Goal: Information Seeking & Learning: Compare options

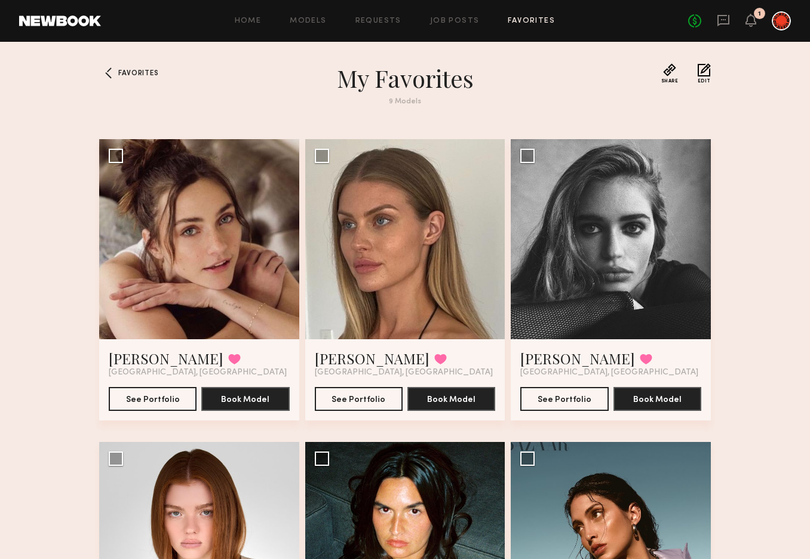
click at [330, 21] on div "Home Models Requests Job Posts Favorites Sign Out" at bounding box center [395, 21] width 588 height 8
click at [324, 23] on link "Models" at bounding box center [308, 21] width 36 height 8
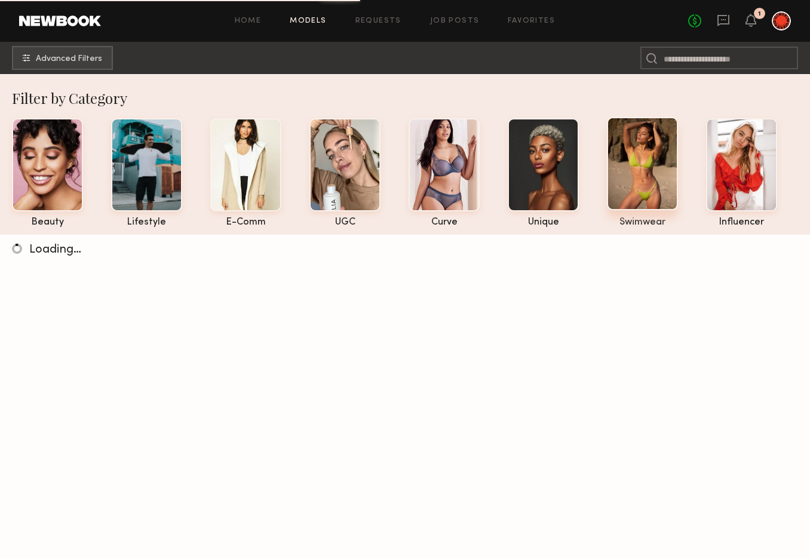
click at [640, 178] on div at bounding box center [642, 163] width 71 height 93
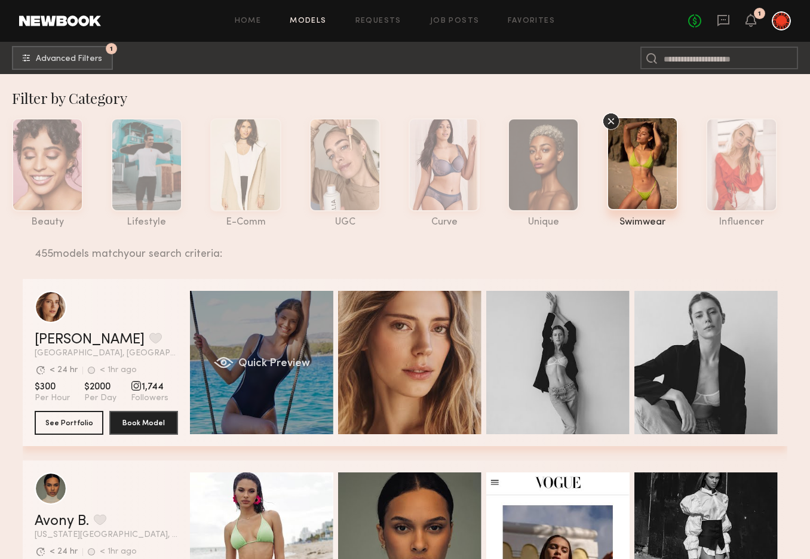
click at [252, 348] on div "Quick Preview" at bounding box center [261, 362] width 143 height 143
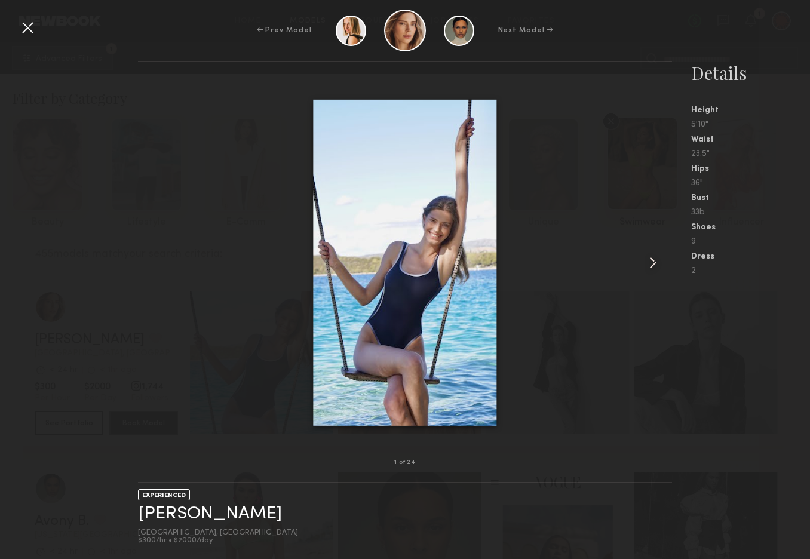
click at [654, 261] on common-icon at bounding box center [653, 262] width 19 height 19
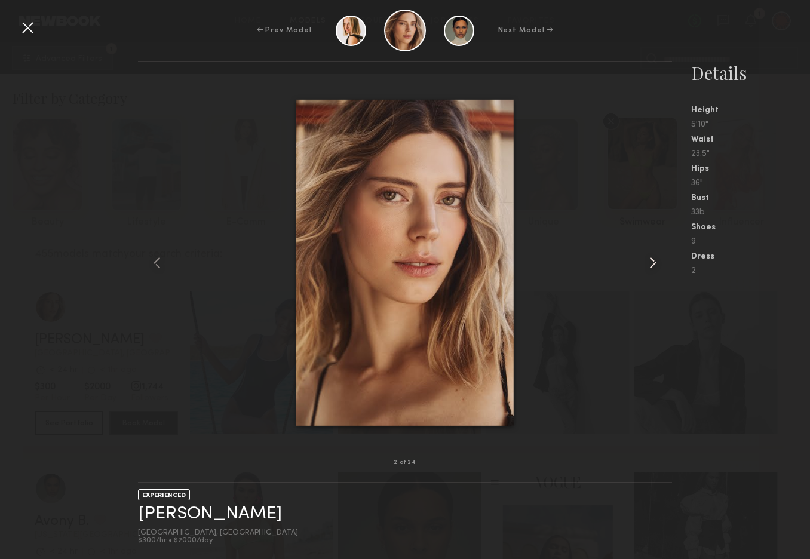
click at [654, 261] on common-icon at bounding box center [653, 262] width 19 height 19
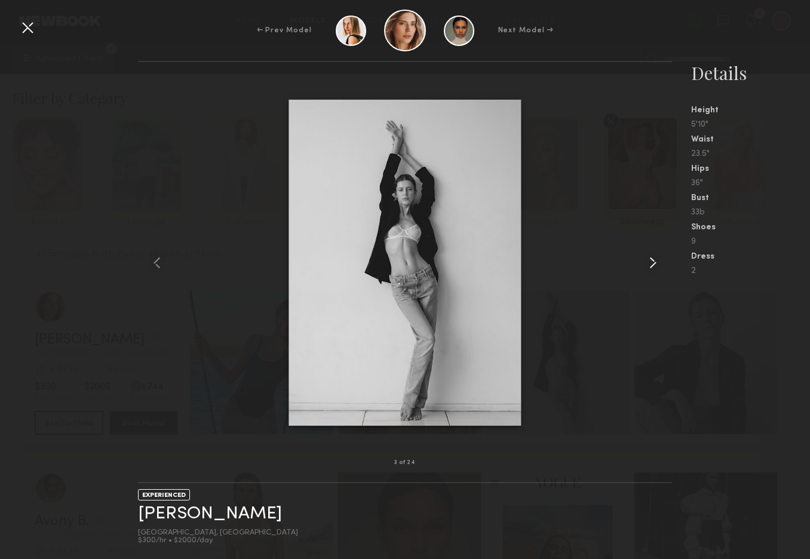
click at [652, 263] on common-icon at bounding box center [653, 262] width 19 height 19
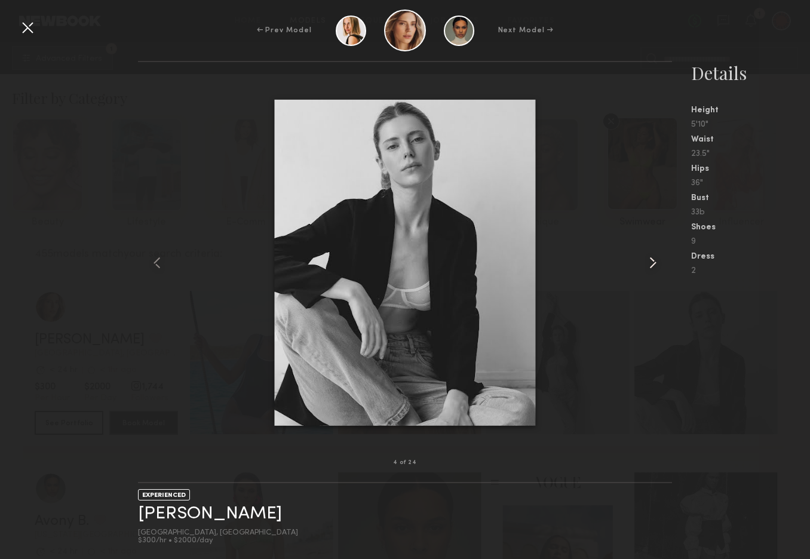
click at [652, 263] on common-icon at bounding box center [653, 262] width 19 height 19
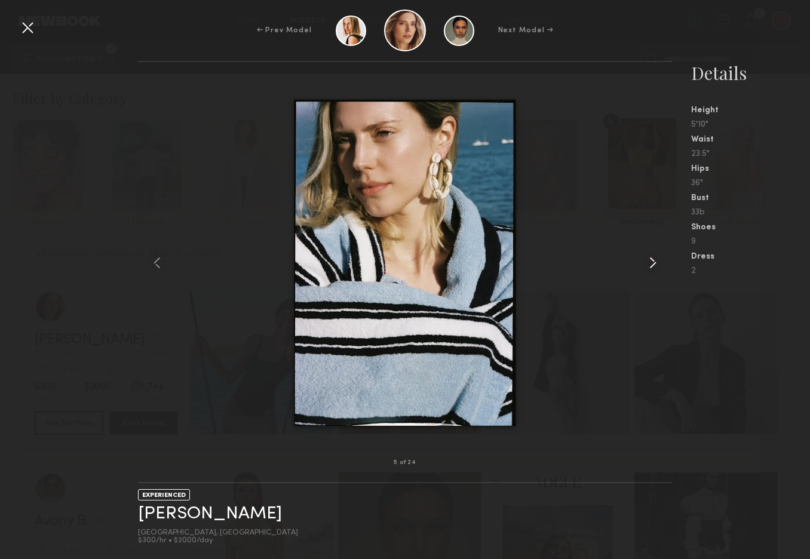
click at [652, 263] on common-icon at bounding box center [653, 262] width 19 height 19
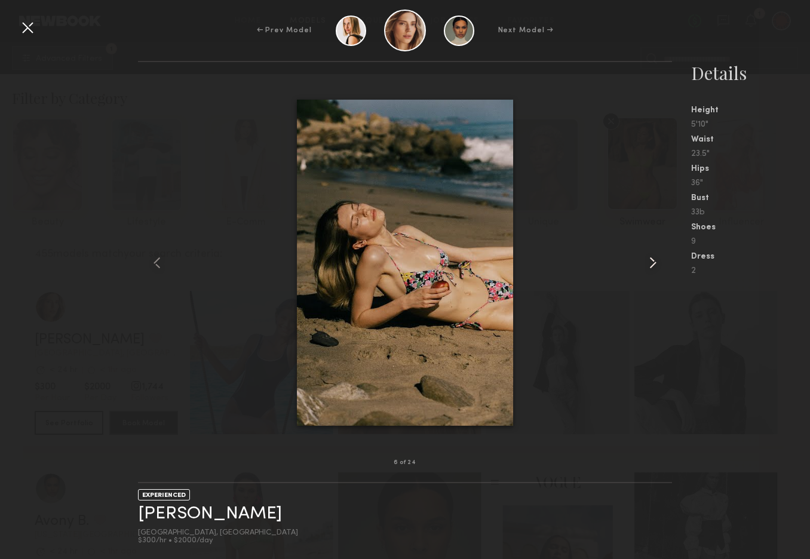
click at [652, 263] on common-icon at bounding box center [653, 262] width 19 height 19
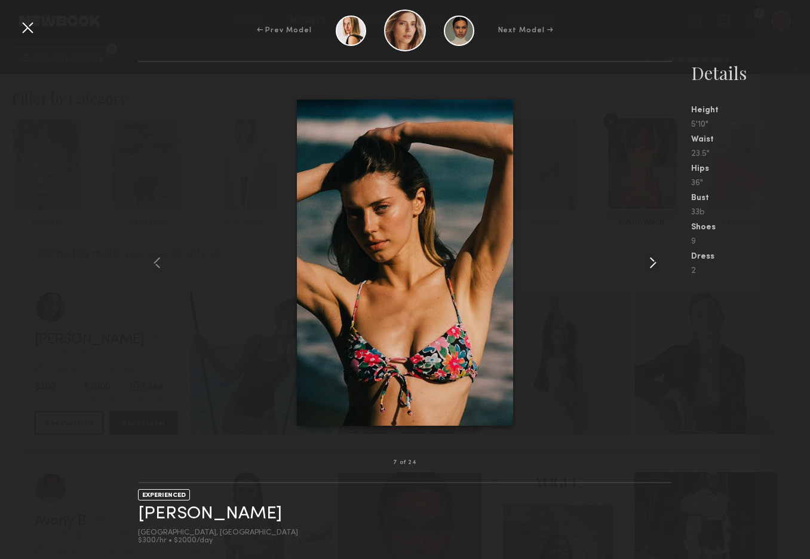
click at [652, 263] on common-icon at bounding box center [653, 262] width 19 height 19
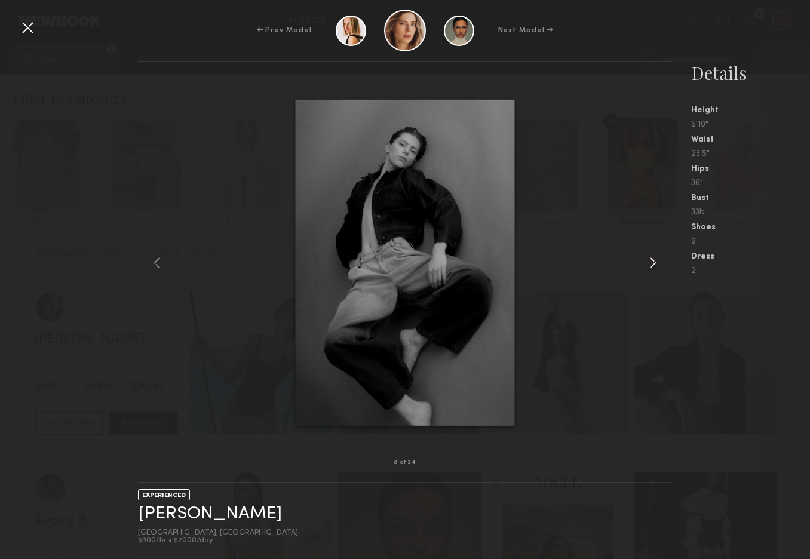
click at [652, 263] on common-icon at bounding box center [653, 262] width 19 height 19
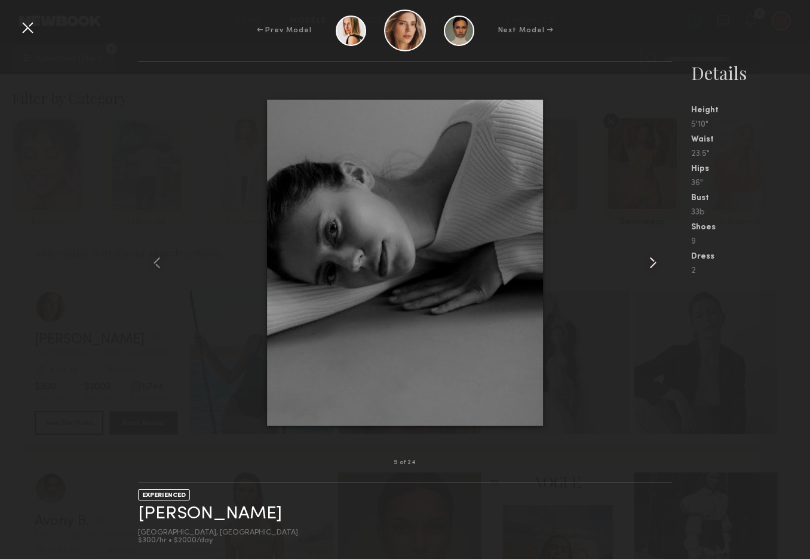
click at [652, 263] on common-icon at bounding box center [653, 262] width 19 height 19
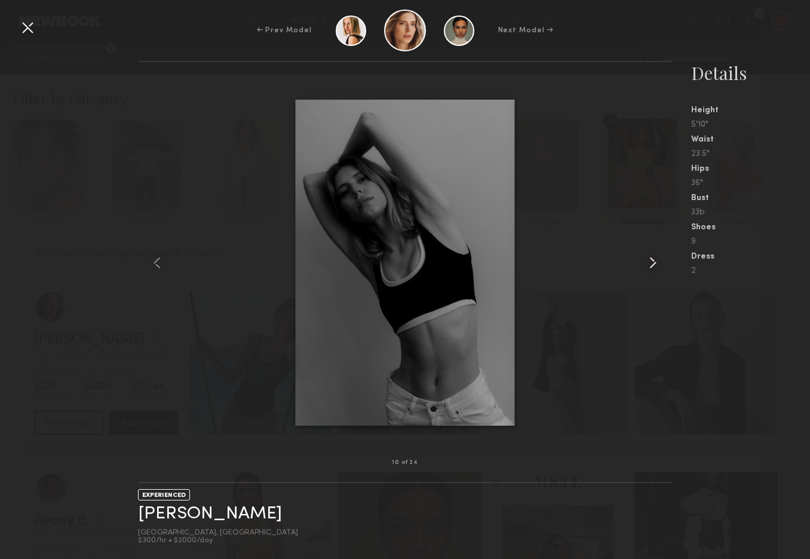
click at [652, 263] on common-icon at bounding box center [653, 262] width 19 height 19
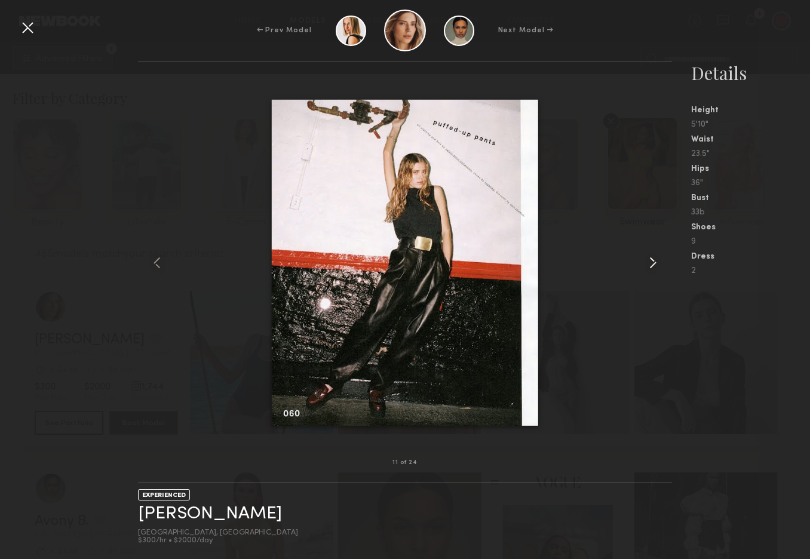
click at [652, 263] on common-icon at bounding box center [653, 262] width 19 height 19
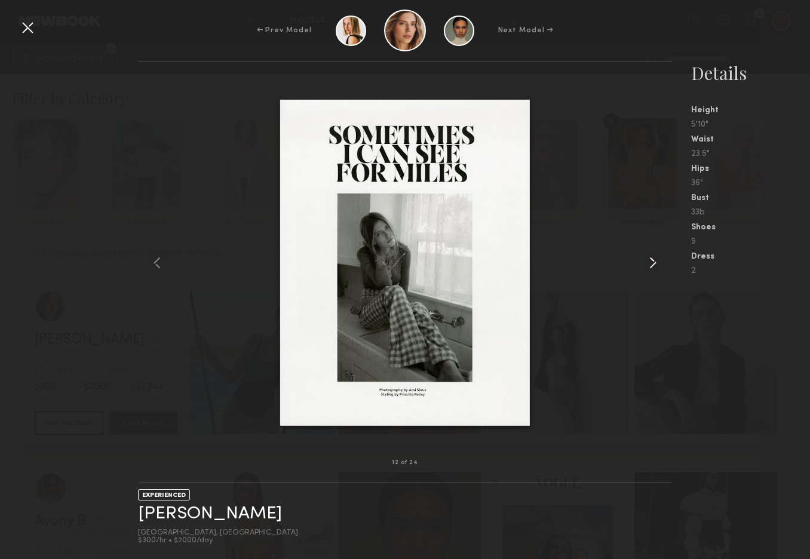
click at [652, 263] on common-icon at bounding box center [653, 262] width 19 height 19
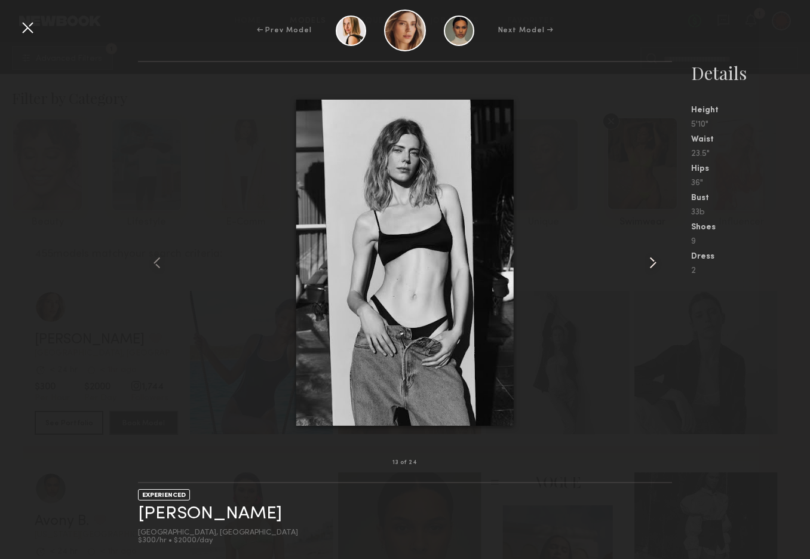
click at [652, 263] on common-icon at bounding box center [653, 262] width 19 height 19
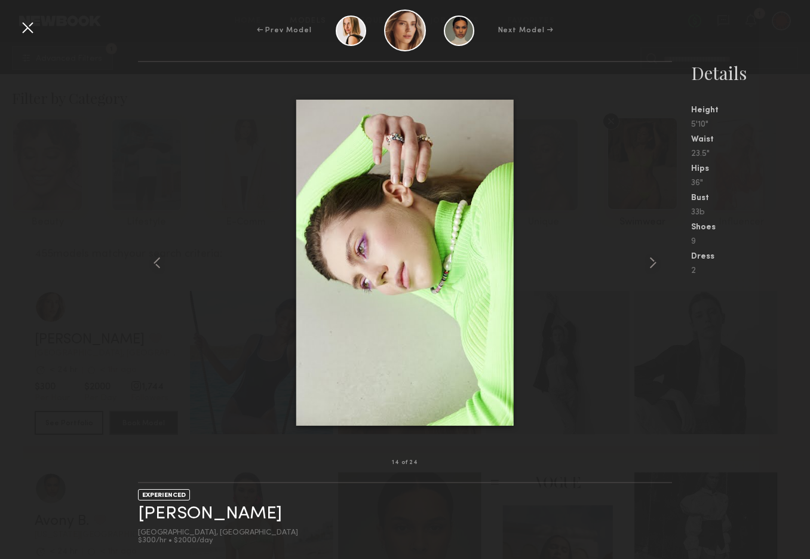
click at [25, 26] on div at bounding box center [27, 27] width 19 height 19
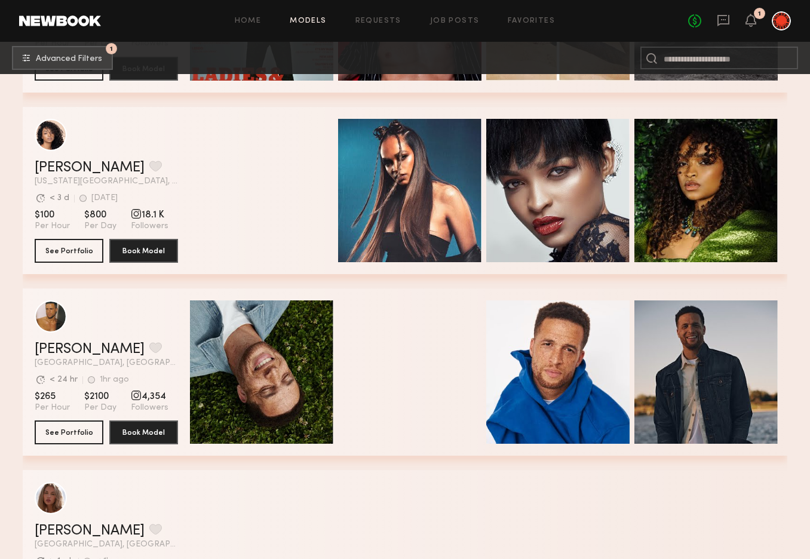
scroll to position [5862, 0]
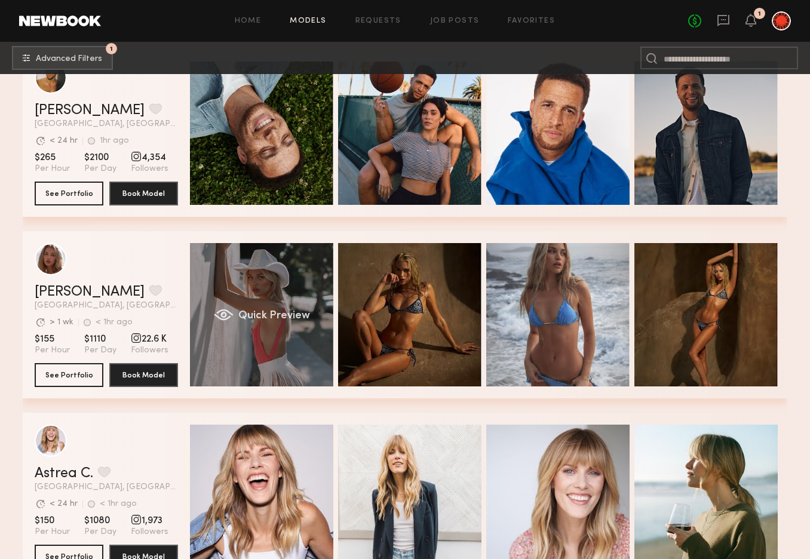
click at [244, 289] on div "Quick Preview" at bounding box center [261, 314] width 143 height 143
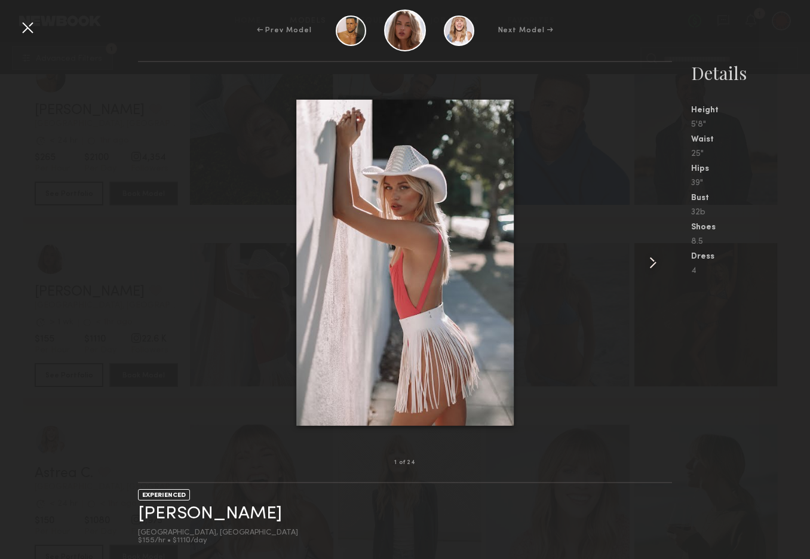
click at [650, 261] on common-icon at bounding box center [653, 262] width 19 height 19
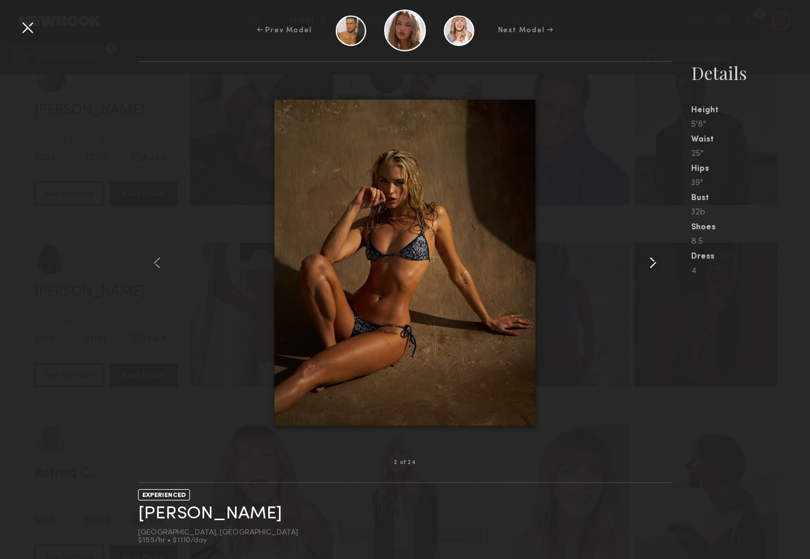
click at [650, 261] on common-icon at bounding box center [653, 262] width 19 height 19
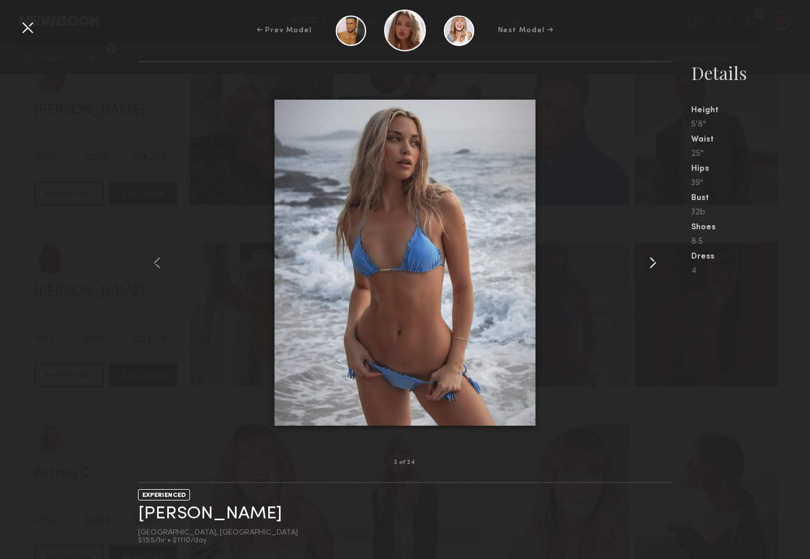
click at [649, 261] on common-icon at bounding box center [653, 262] width 19 height 19
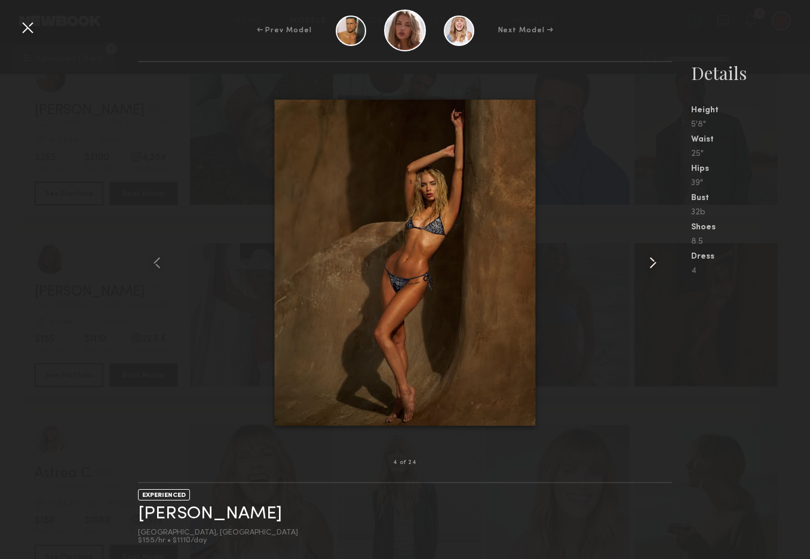
click at [649, 261] on common-icon at bounding box center [653, 262] width 19 height 19
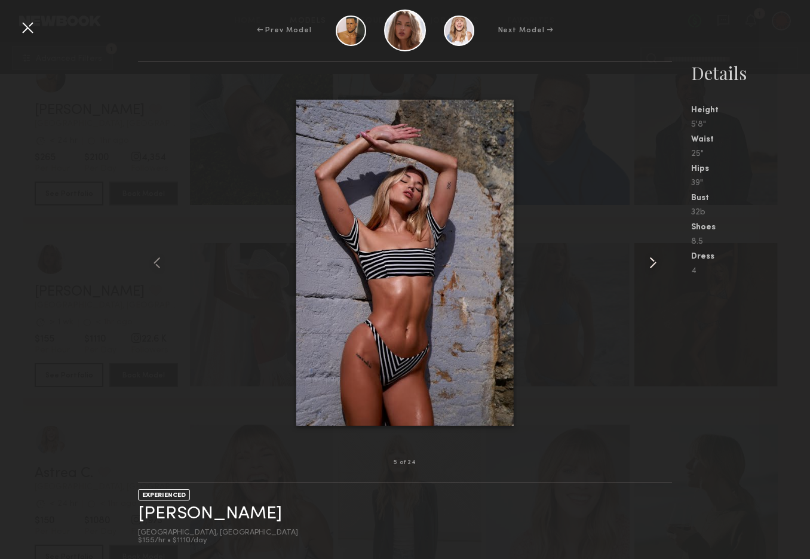
click at [649, 261] on common-icon at bounding box center [653, 262] width 19 height 19
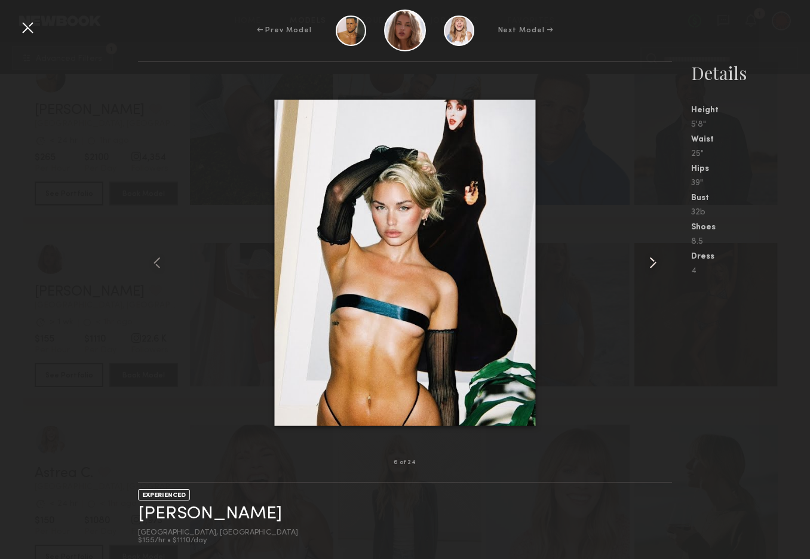
click at [649, 261] on common-icon at bounding box center [653, 262] width 19 height 19
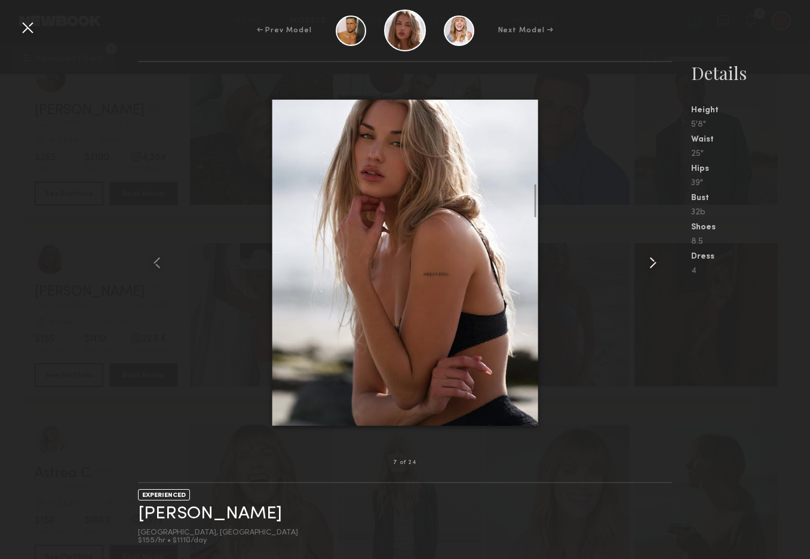
click at [649, 261] on common-icon at bounding box center [653, 262] width 19 height 19
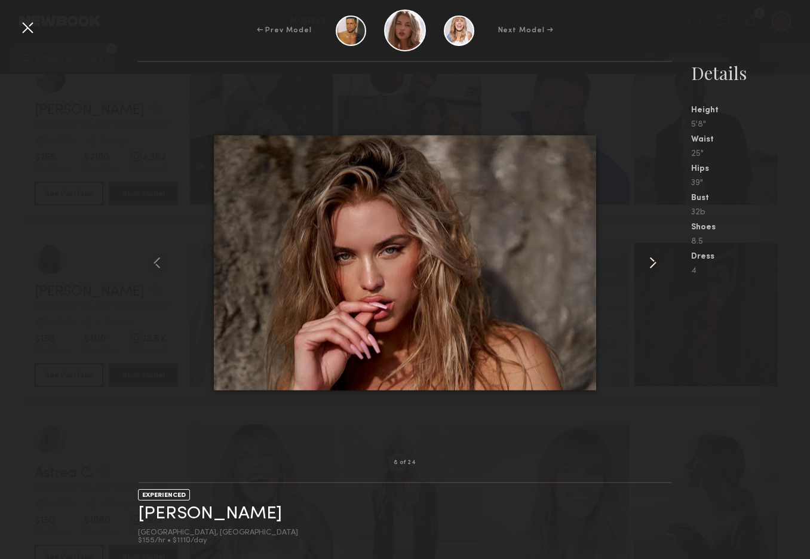
click at [649, 261] on common-icon at bounding box center [653, 262] width 19 height 19
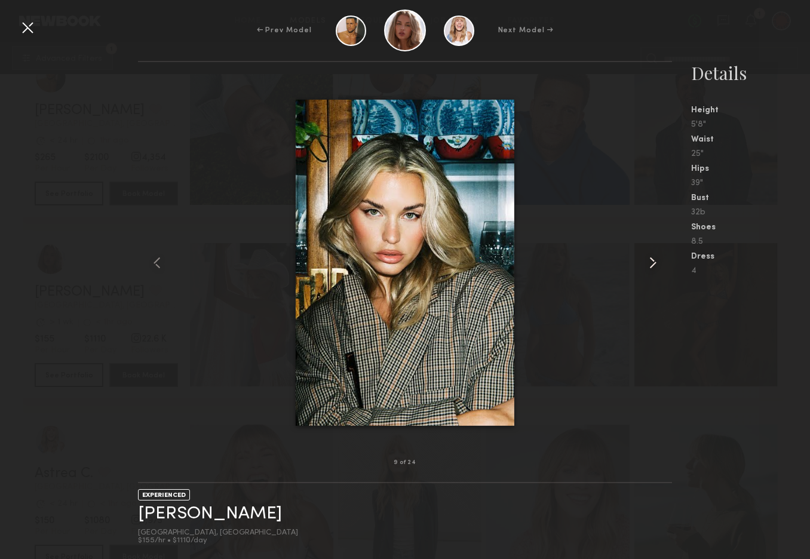
click at [649, 261] on common-icon at bounding box center [653, 262] width 19 height 19
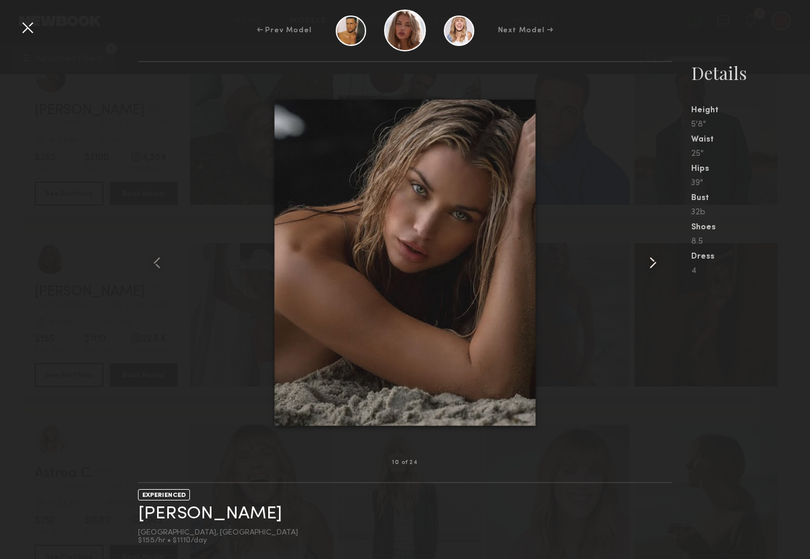
click at [649, 261] on common-icon at bounding box center [653, 262] width 19 height 19
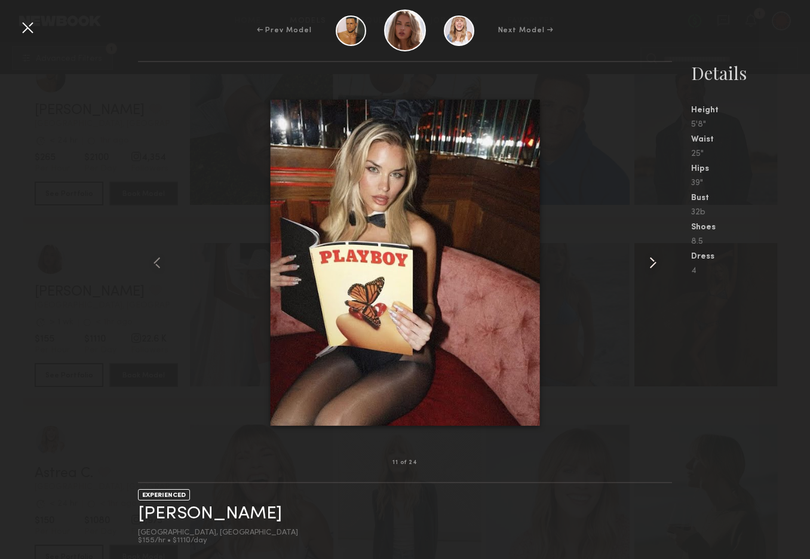
click at [649, 261] on common-icon at bounding box center [653, 262] width 19 height 19
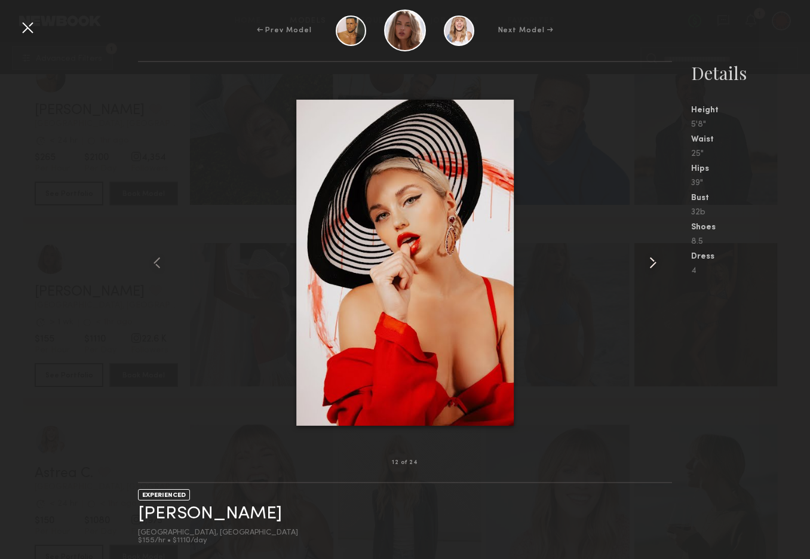
click at [653, 262] on common-icon at bounding box center [653, 262] width 19 height 19
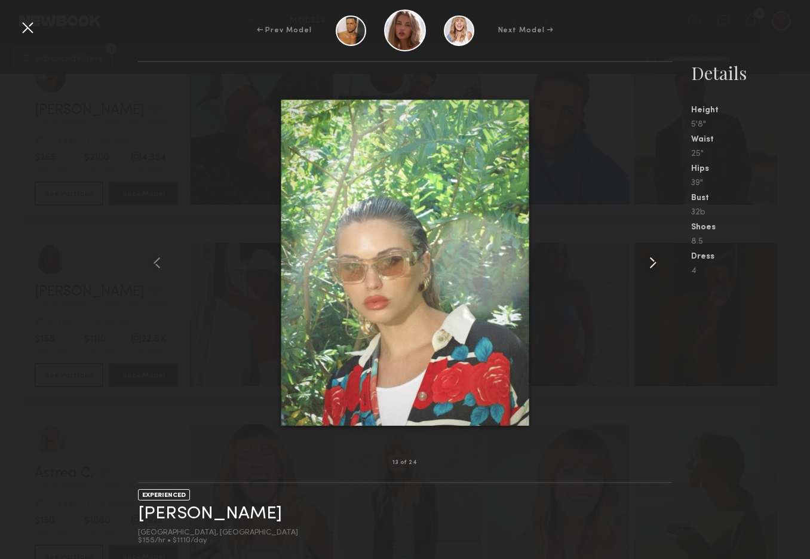
click at [653, 262] on common-icon at bounding box center [653, 262] width 19 height 19
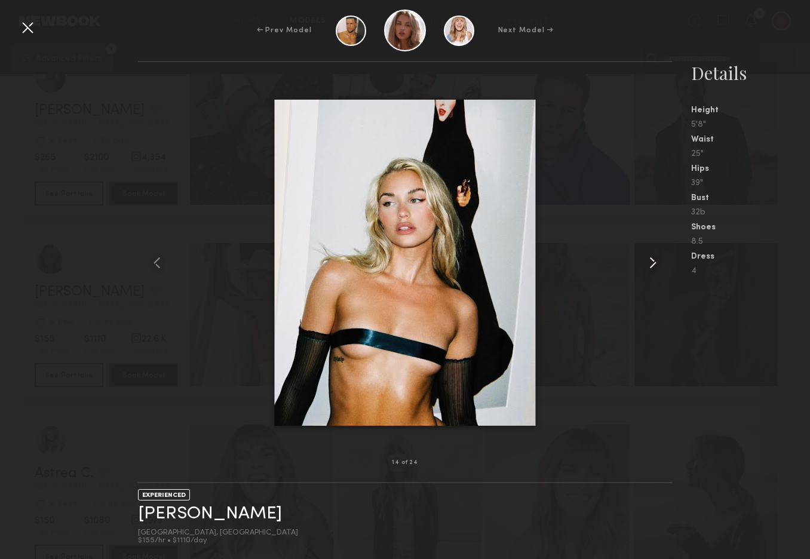
click at [653, 262] on common-icon at bounding box center [653, 262] width 19 height 19
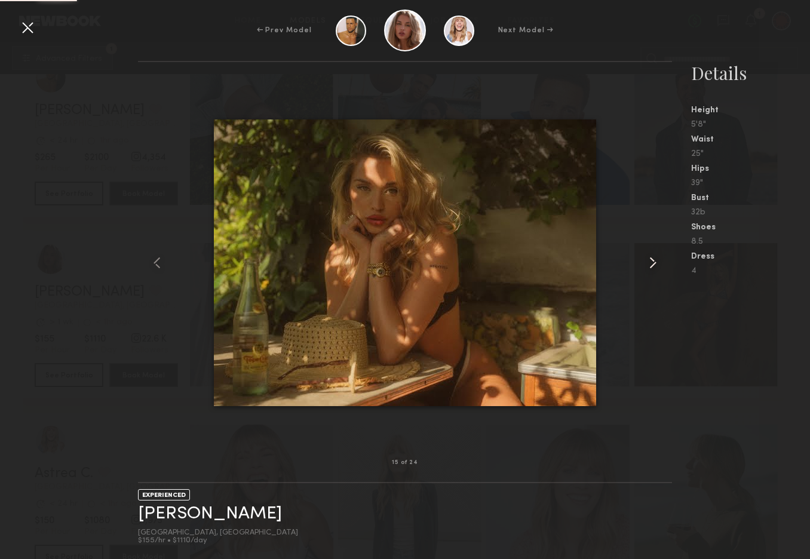
click at [653, 262] on common-icon at bounding box center [653, 262] width 19 height 19
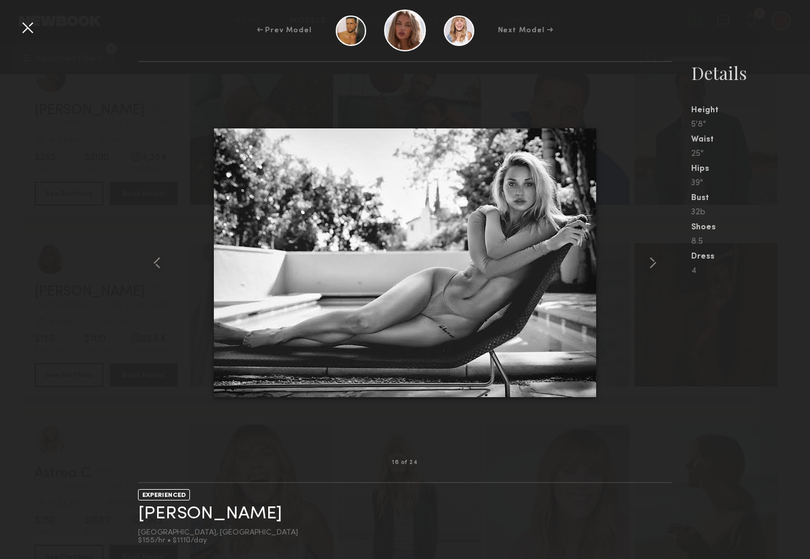
click at [25, 29] on div at bounding box center [27, 27] width 19 height 19
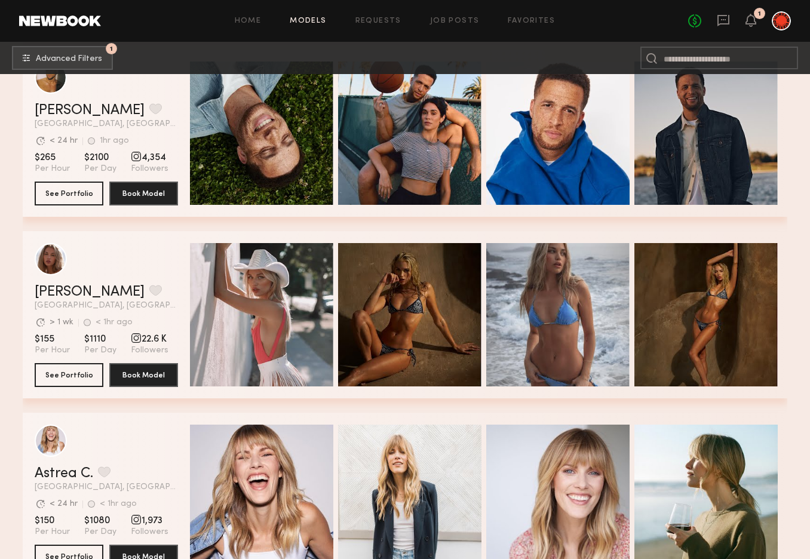
click at [142, 283] on header "Emma V. Favorite Los Angeles, CA Avg. request response time > 1 wk < 1hr ago La…" at bounding box center [106, 276] width 143 height 67
click at [54, 289] on link "Emma V." at bounding box center [90, 292] width 110 height 14
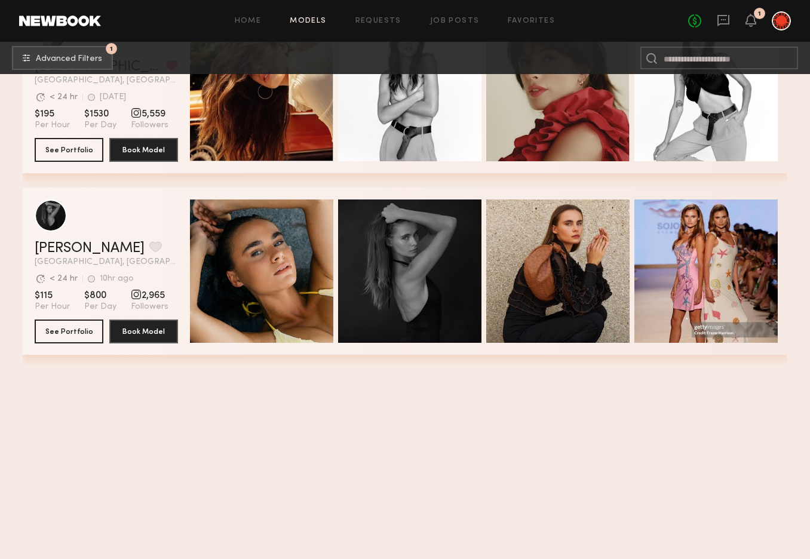
scroll to position [0, 0]
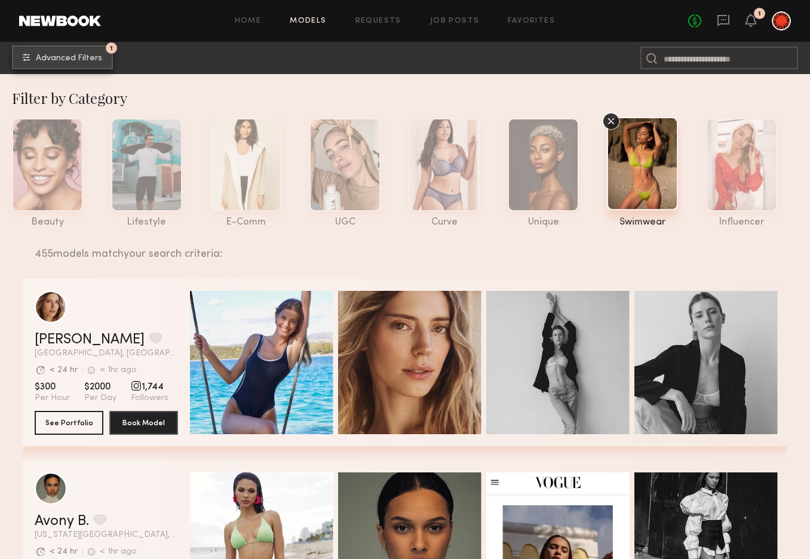
click at [80, 62] on span "Advanced Filters" at bounding box center [69, 58] width 66 height 8
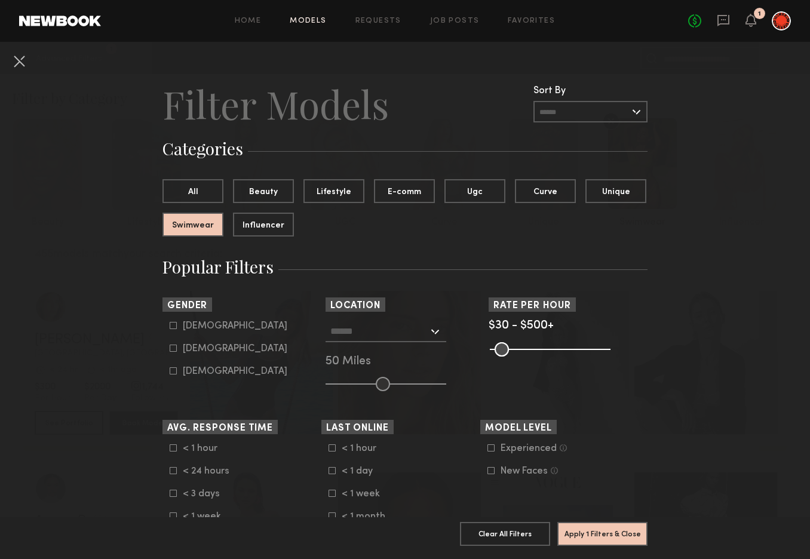
click at [376, 333] on input "text" at bounding box center [380, 331] width 98 height 20
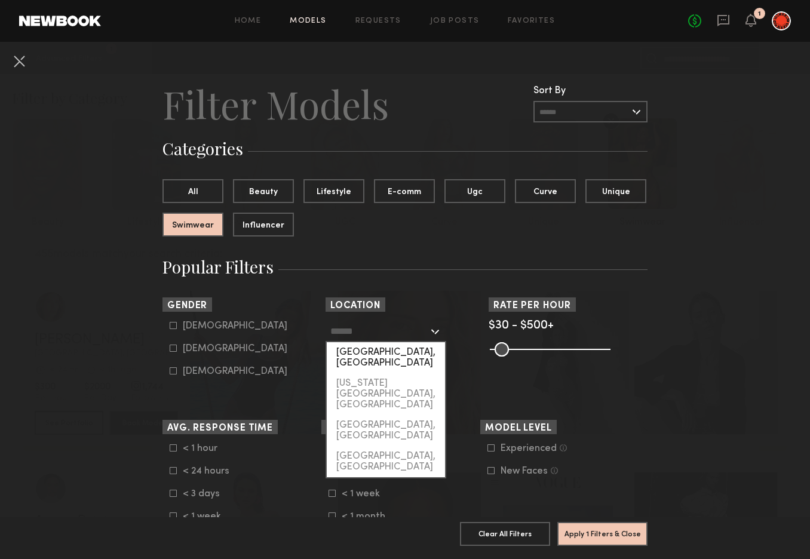
click at [380, 351] on div "[GEOGRAPHIC_DATA], [GEOGRAPHIC_DATA]" at bounding box center [386, 357] width 118 height 31
type input "**********"
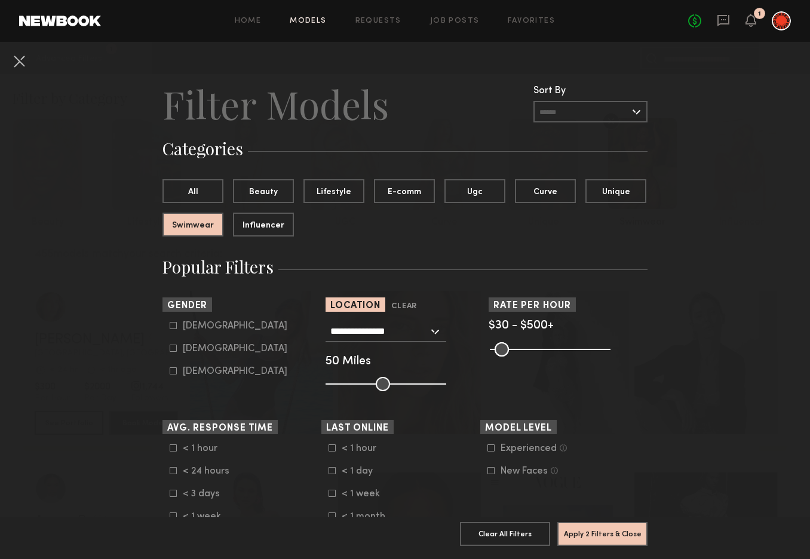
click at [198, 350] on div "Female" at bounding box center [235, 348] width 105 height 7
type input "**"
click at [607, 536] on button "Apply 3 Filters & Close" at bounding box center [603, 534] width 90 height 24
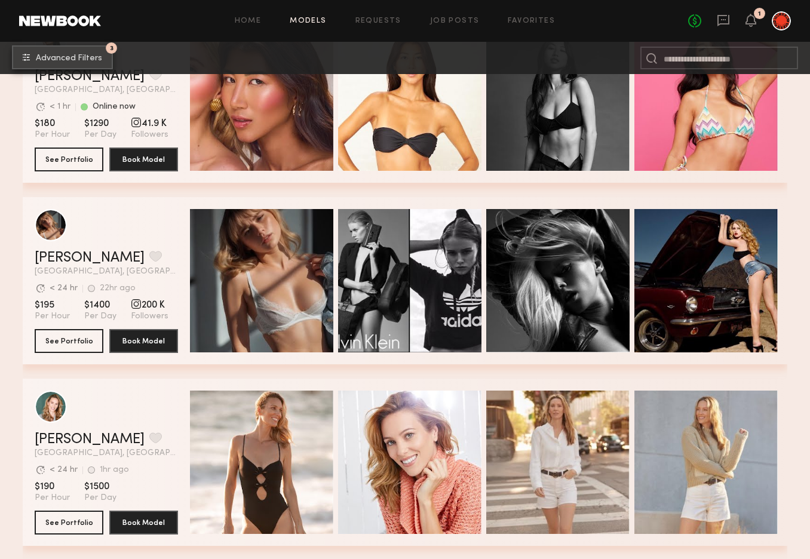
scroll to position [7388, 0]
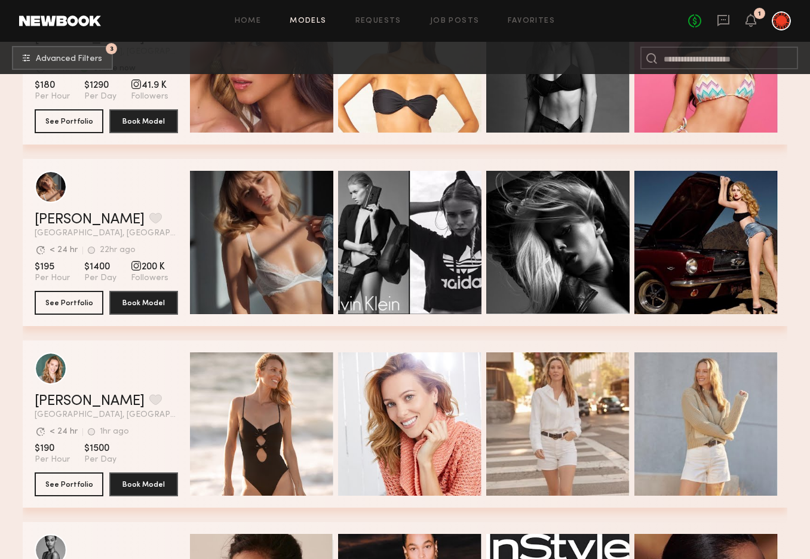
click at [223, 281] on div "Quick Preview" at bounding box center [261, 242] width 143 height 143
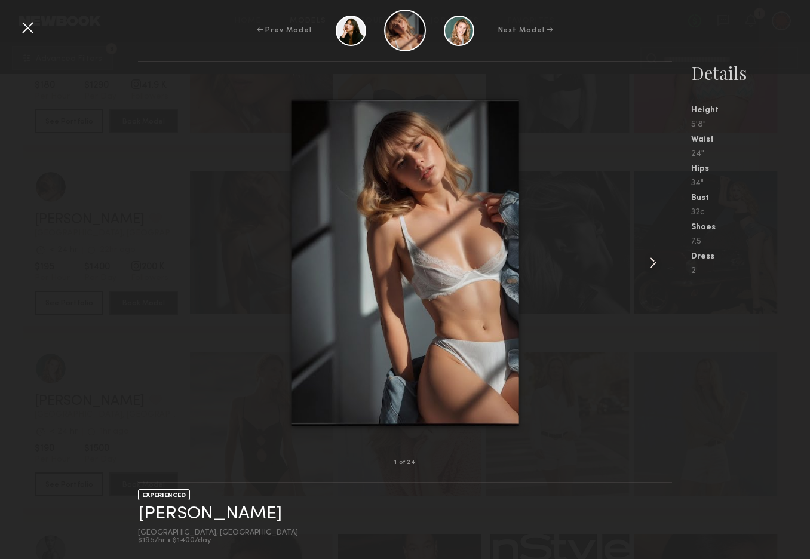
click at [655, 265] on common-icon at bounding box center [653, 262] width 19 height 19
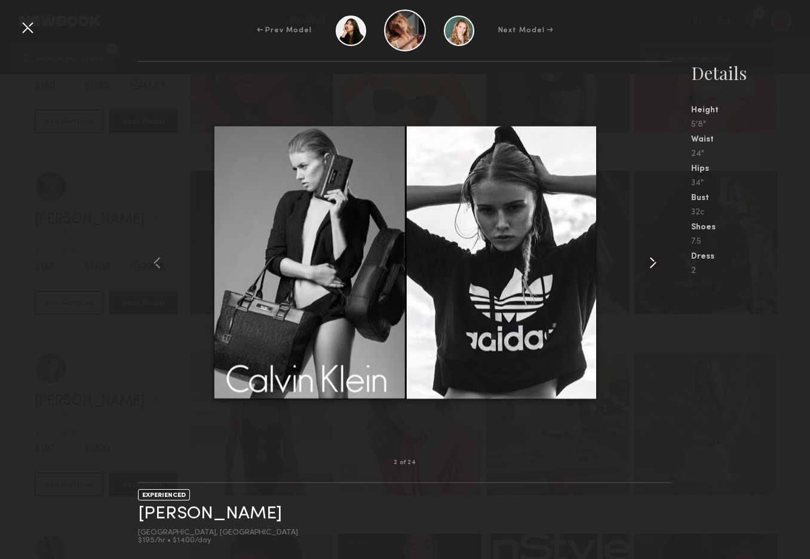
click at [655, 265] on common-icon at bounding box center [653, 262] width 19 height 19
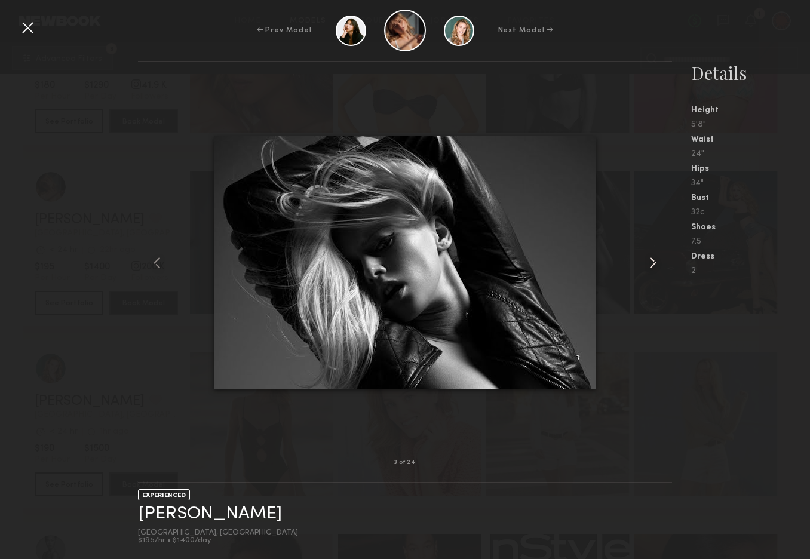
click at [655, 265] on common-icon at bounding box center [653, 262] width 19 height 19
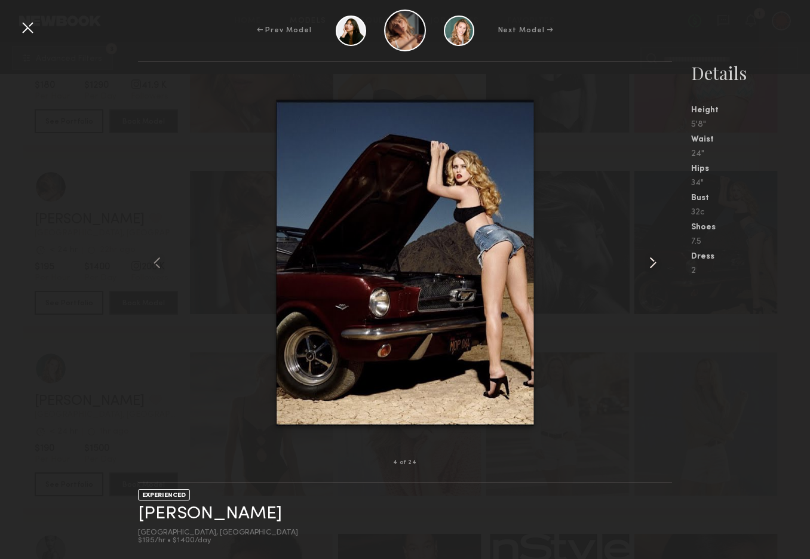
click at [655, 265] on common-icon at bounding box center [653, 262] width 19 height 19
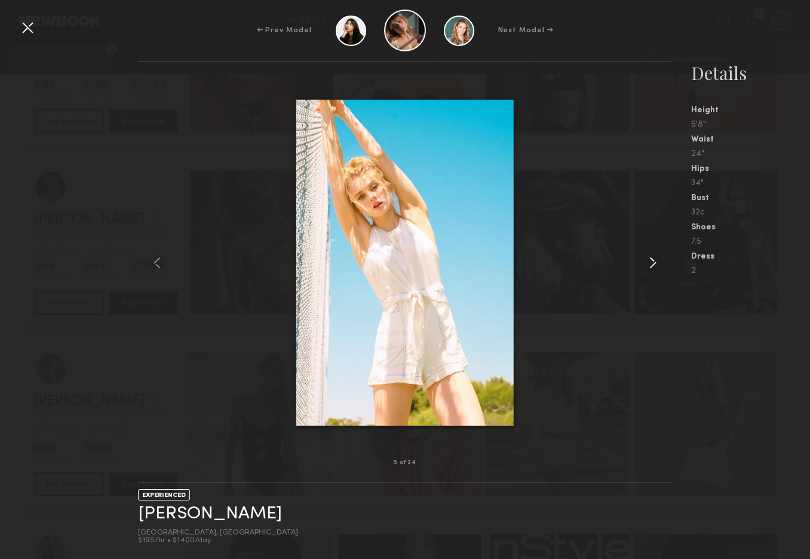
click at [655, 265] on common-icon at bounding box center [653, 262] width 19 height 19
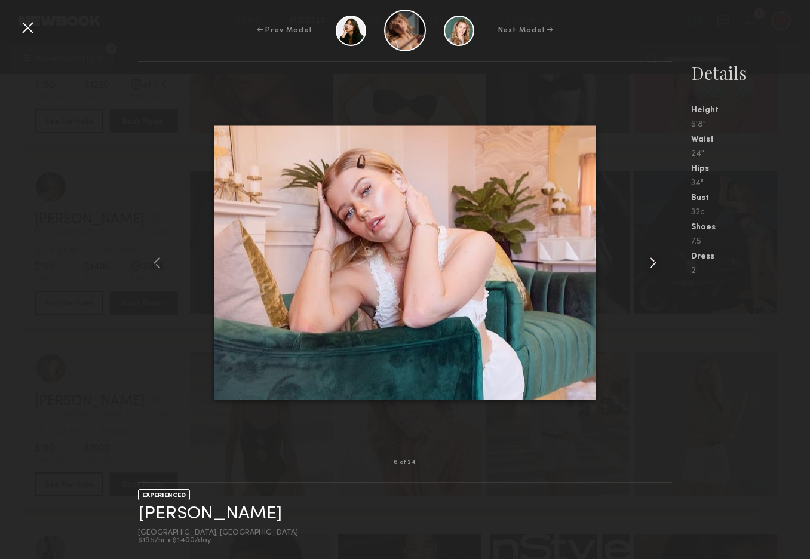
click at [655, 265] on common-icon at bounding box center [653, 262] width 19 height 19
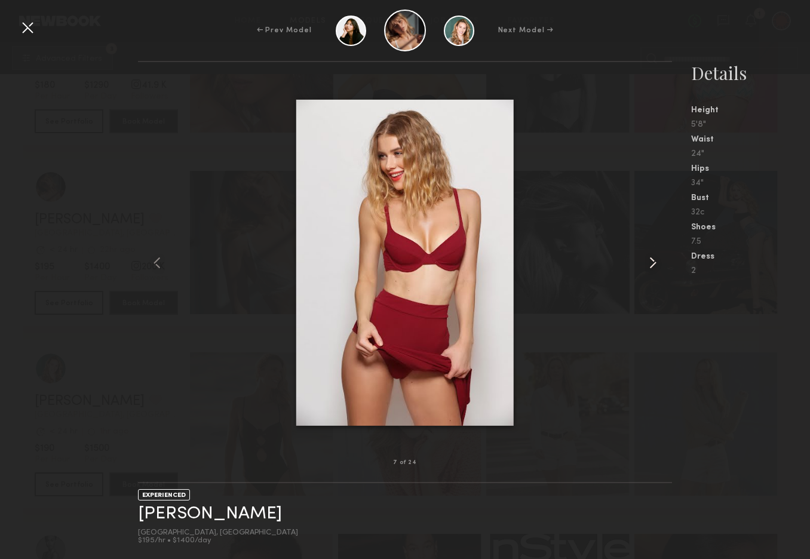
click at [655, 265] on common-icon at bounding box center [653, 262] width 19 height 19
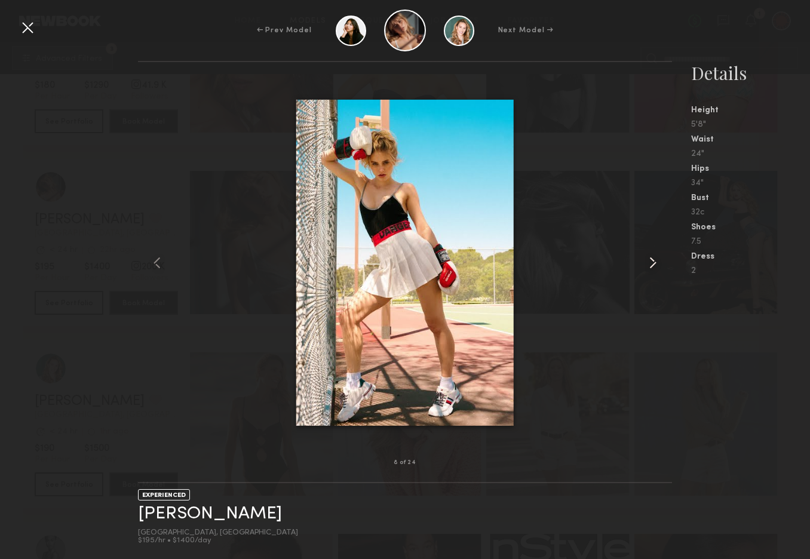
click at [654, 266] on common-icon at bounding box center [653, 262] width 19 height 19
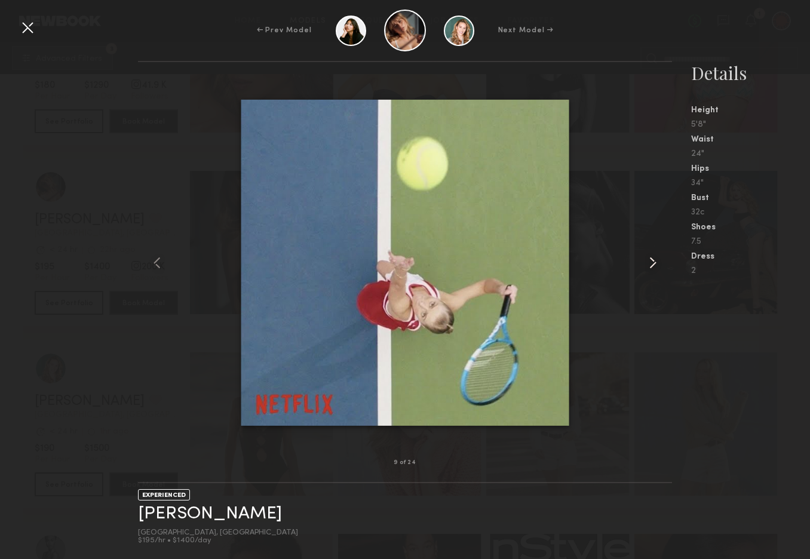
click at [654, 266] on common-icon at bounding box center [653, 262] width 19 height 19
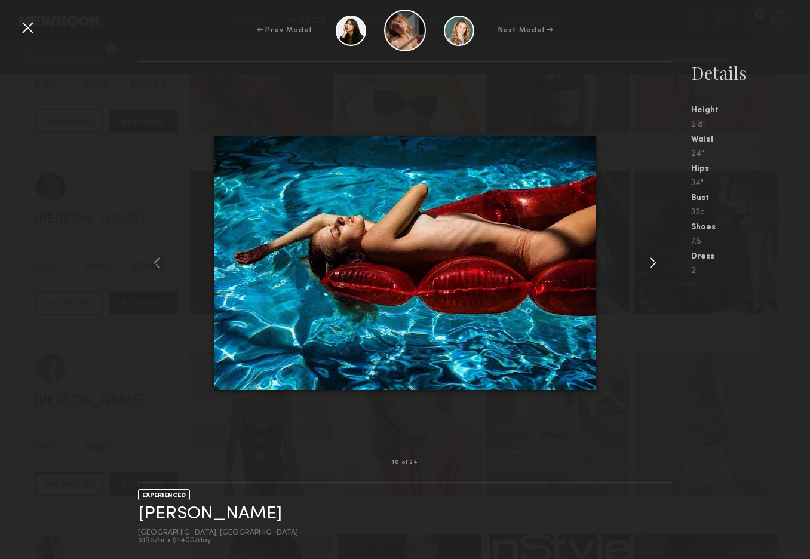
click at [654, 266] on common-icon at bounding box center [653, 262] width 19 height 19
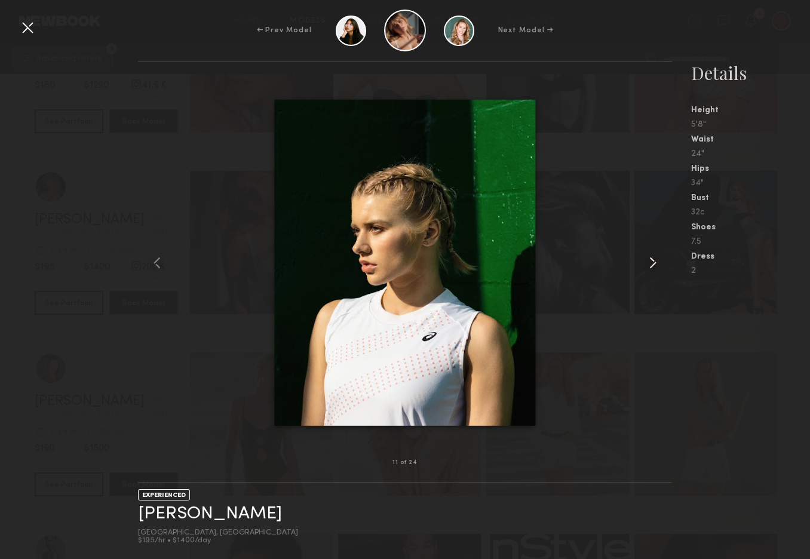
click at [654, 266] on common-icon at bounding box center [653, 262] width 19 height 19
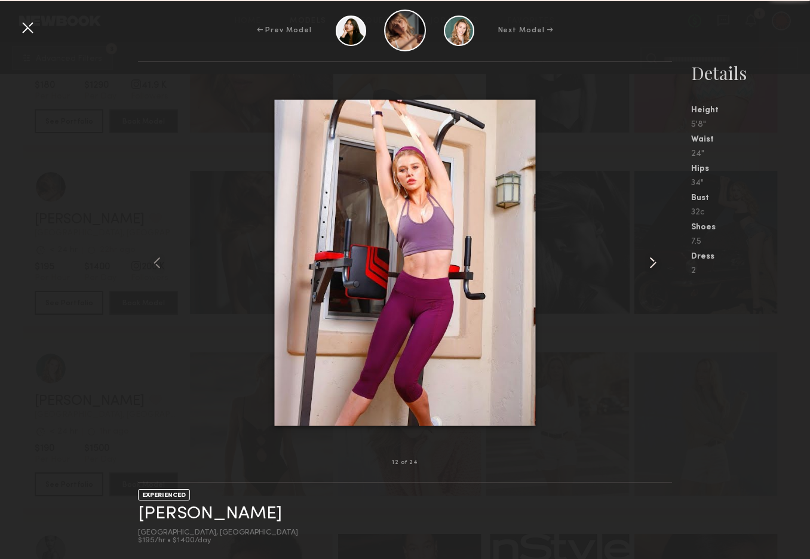
click at [654, 267] on common-icon at bounding box center [653, 262] width 19 height 19
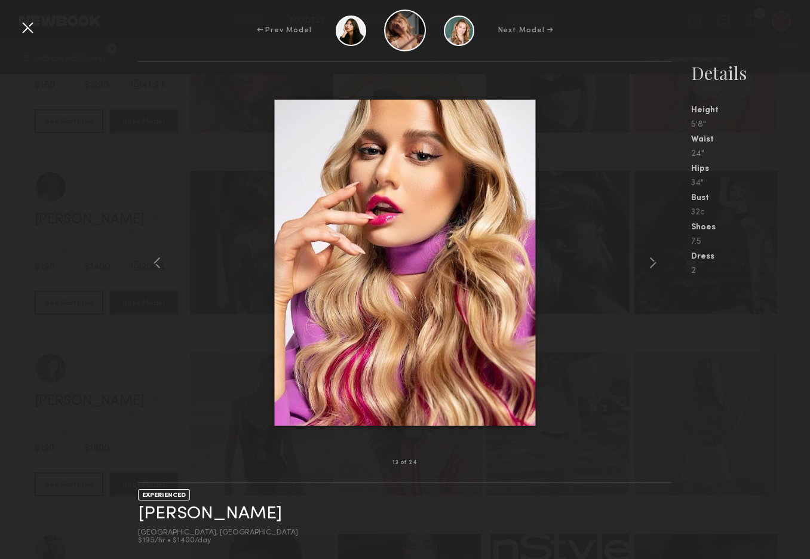
click at [24, 32] on div at bounding box center [27, 27] width 19 height 19
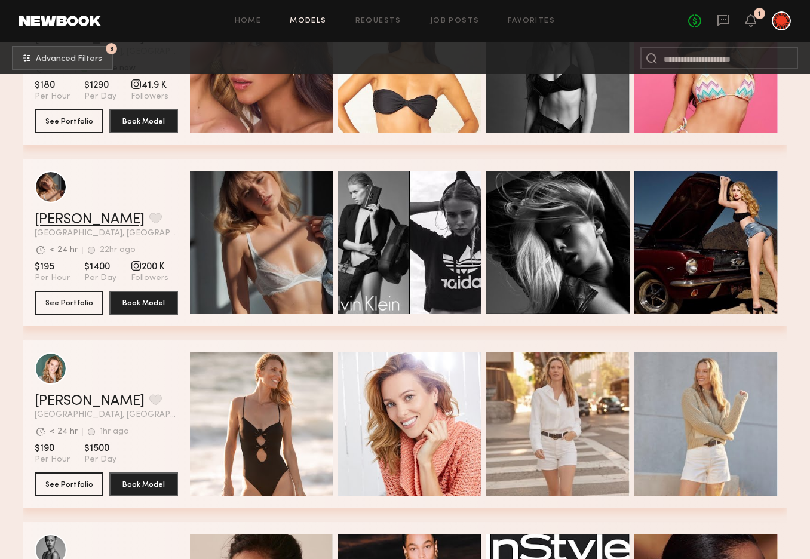
click at [63, 215] on link "Alena S." at bounding box center [90, 220] width 110 height 14
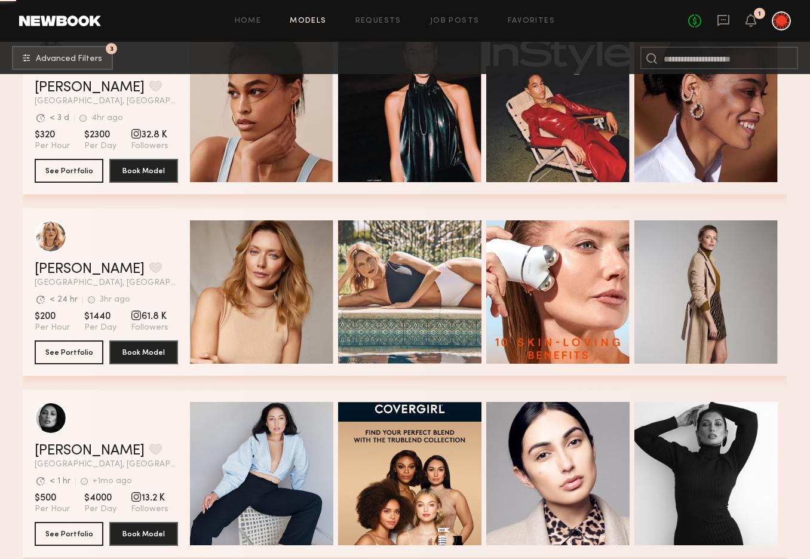
scroll to position [7904, 0]
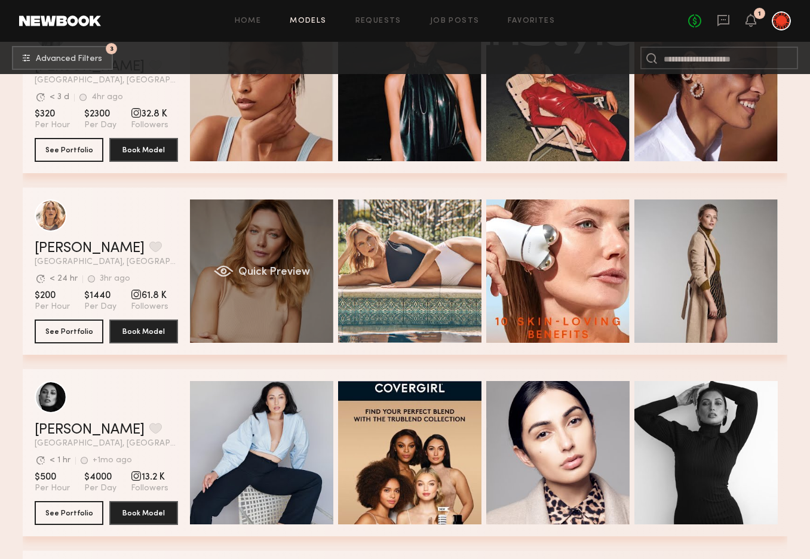
click at [271, 247] on div "Quick Preview" at bounding box center [261, 271] width 143 height 143
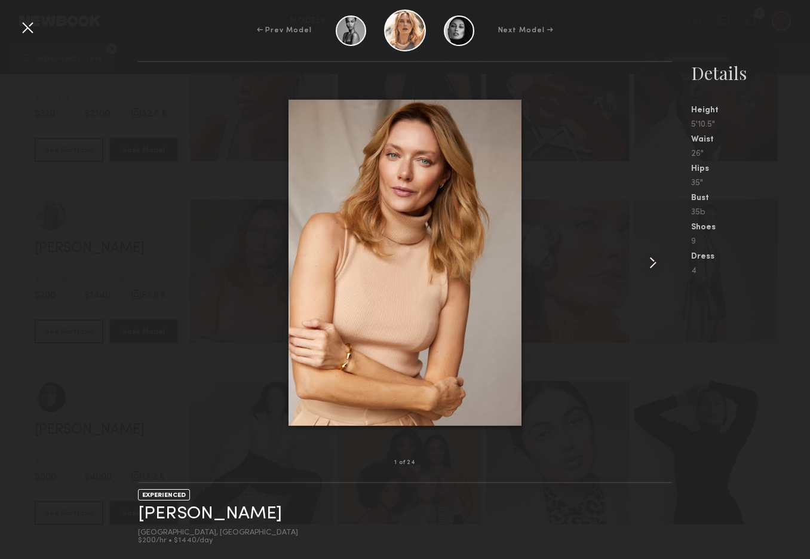
click at [653, 262] on common-icon at bounding box center [653, 262] width 19 height 19
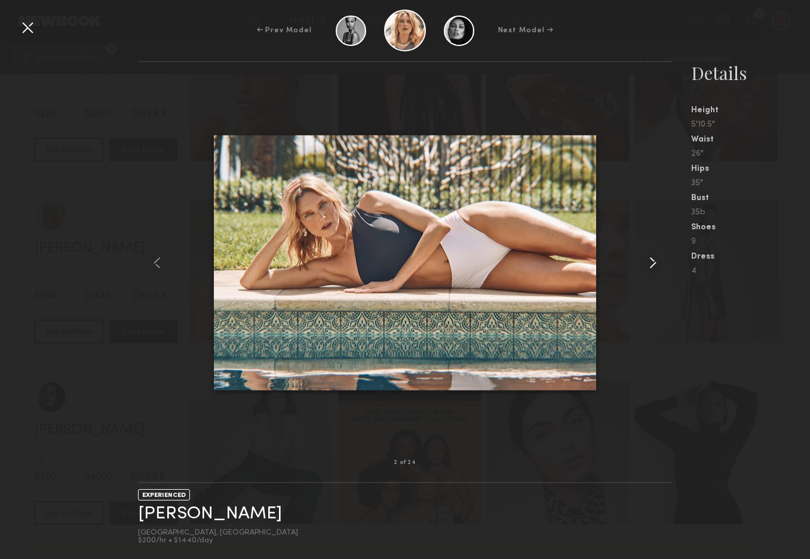
click at [653, 262] on common-icon at bounding box center [653, 262] width 19 height 19
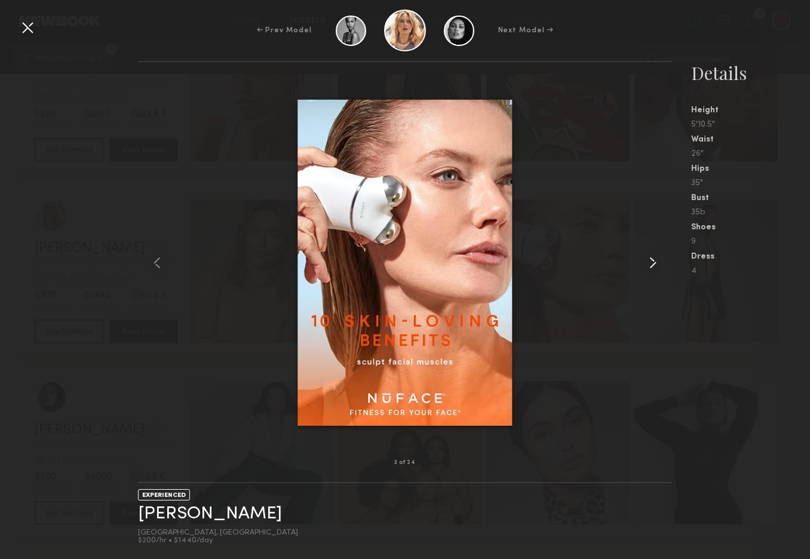
click at [653, 262] on common-icon at bounding box center [653, 262] width 19 height 19
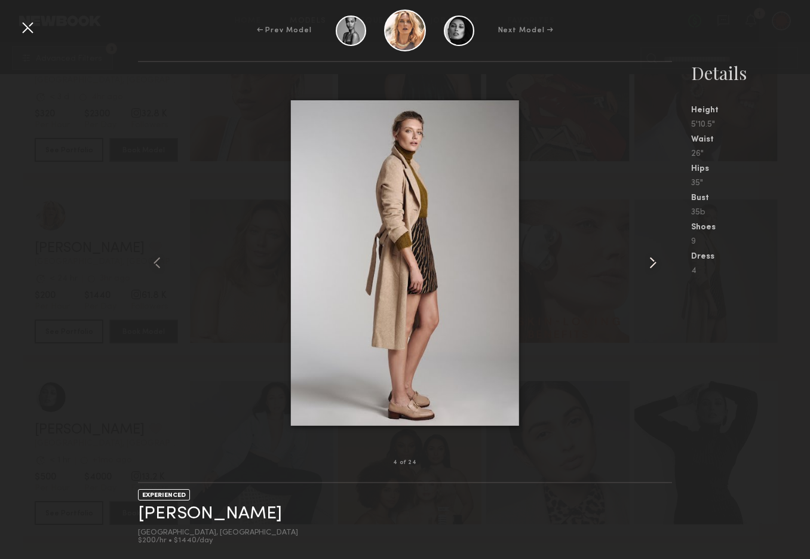
click at [653, 262] on common-icon at bounding box center [653, 262] width 19 height 19
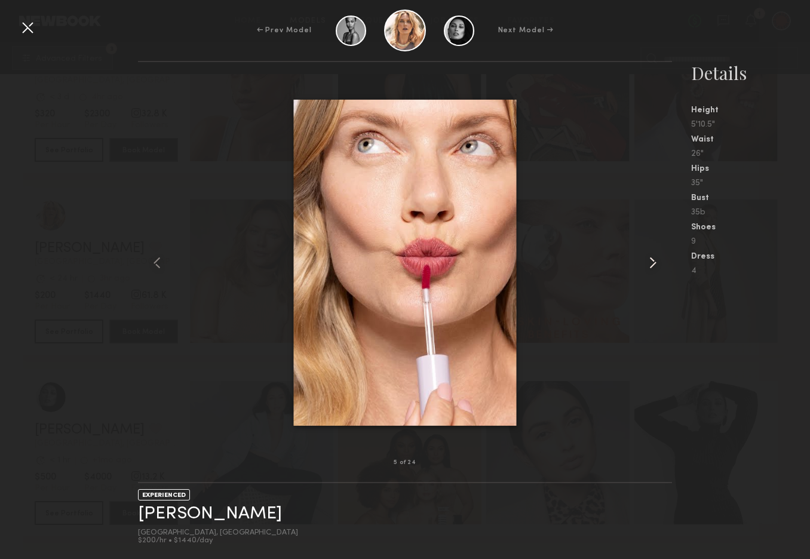
click at [653, 262] on common-icon at bounding box center [653, 262] width 19 height 19
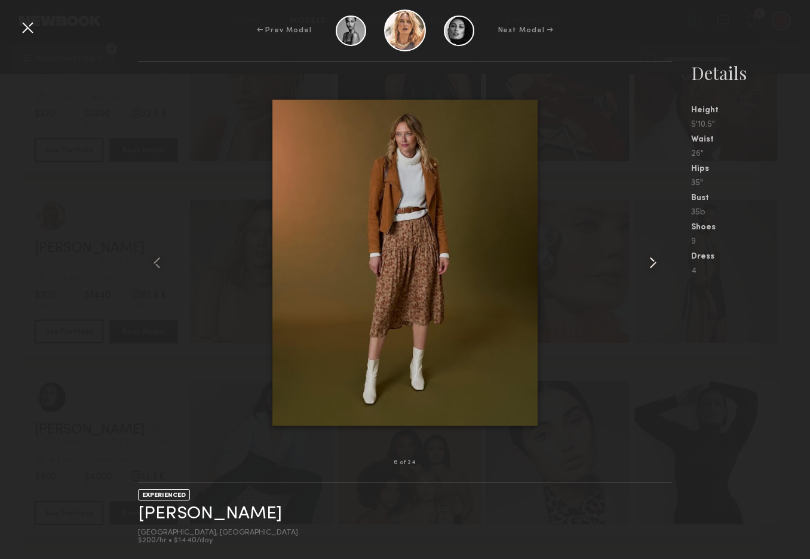
click at [653, 262] on common-icon at bounding box center [653, 262] width 19 height 19
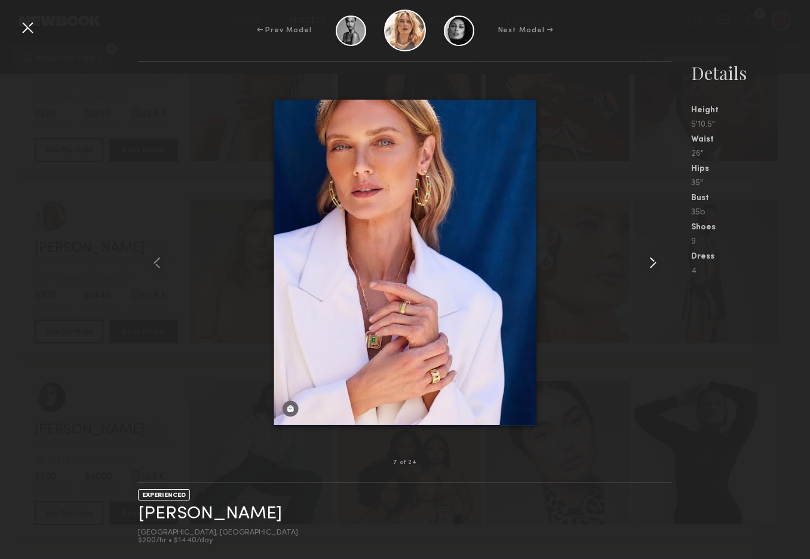
click at [653, 262] on common-icon at bounding box center [653, 262] width 19 height 19
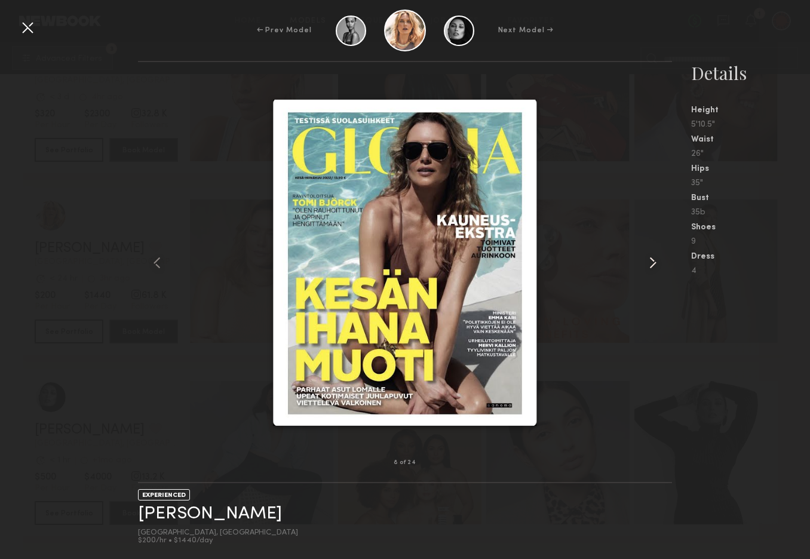
click at [653, 262] on common-icon at bounding box center [653, 262] width 19 height 19
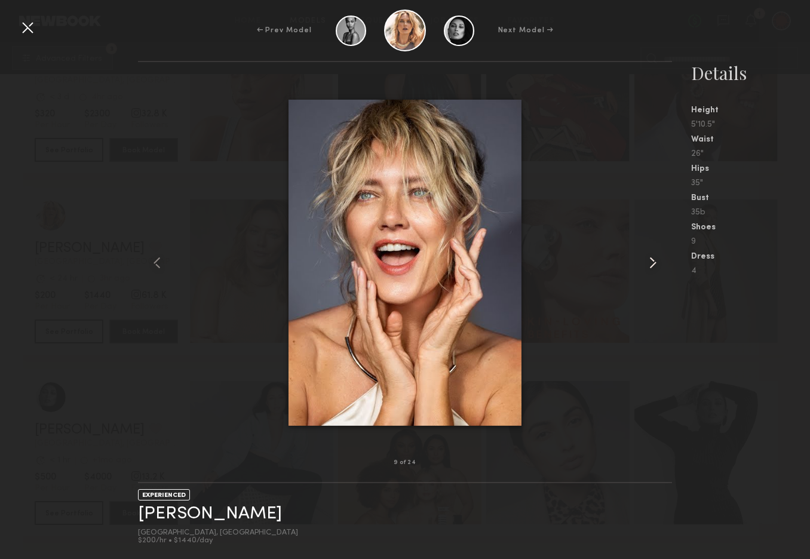
click at [653, 262] on common-icon at bounding box center [653, 262] width 19 height 19
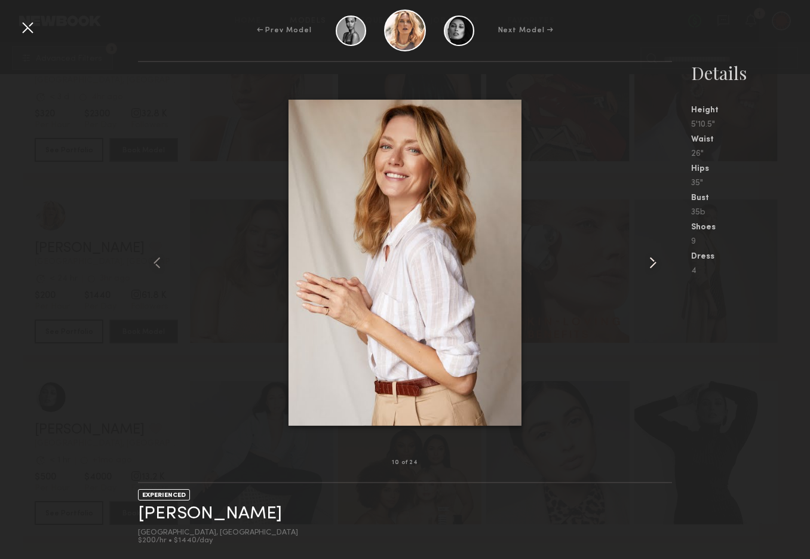
click at [653, 262] on common-icon at bounding box center [653, 262] width 19 height 19
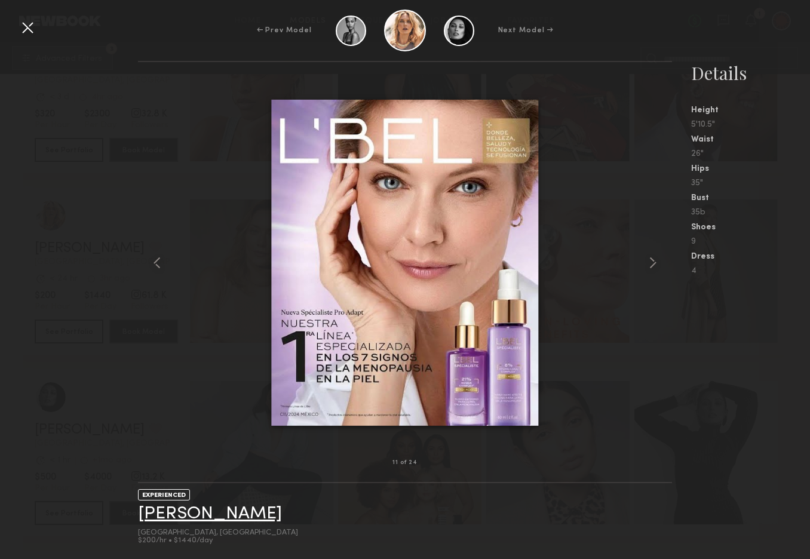
click at [184, 511] on link "Anastassija M." at bounding box center [210, 514] width 144 height 19
click at [24, 22] on div at bounding box center [27, 27] width 19 height 19
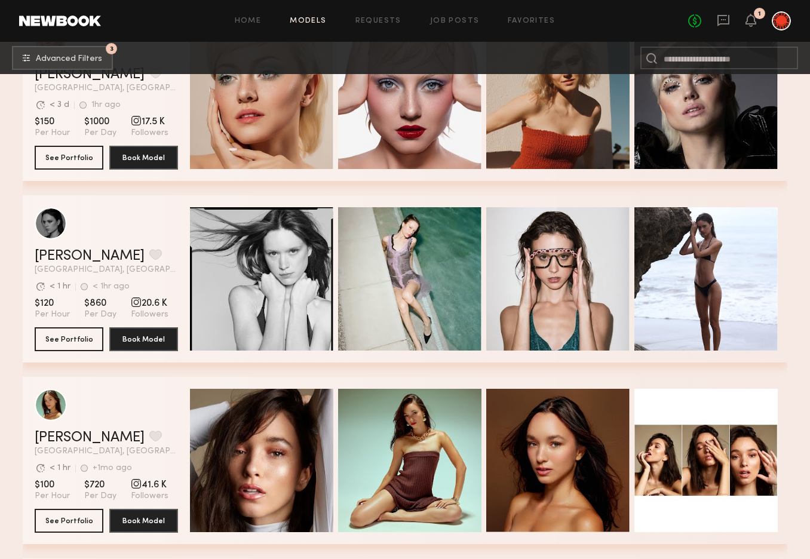
scroll to position [8818, 0]
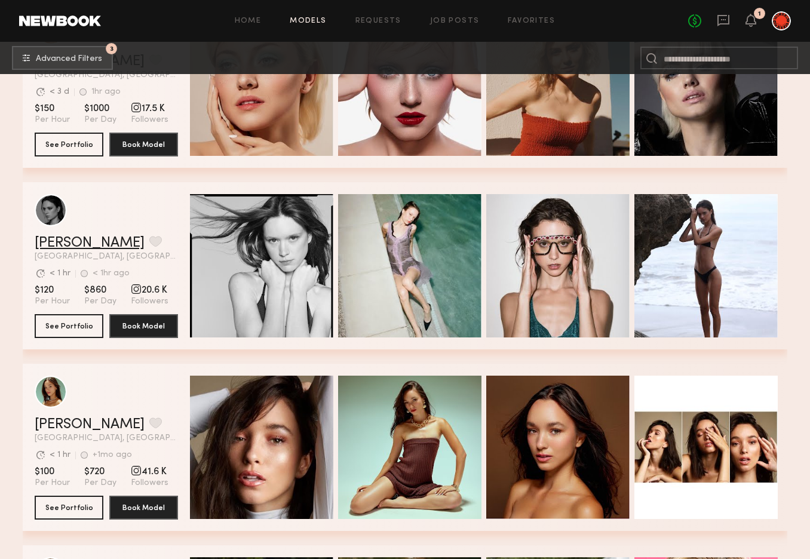
click at [46, 241] on link "[PERSON_NAME]" at bounding box center [90, 243] width 110 height 14
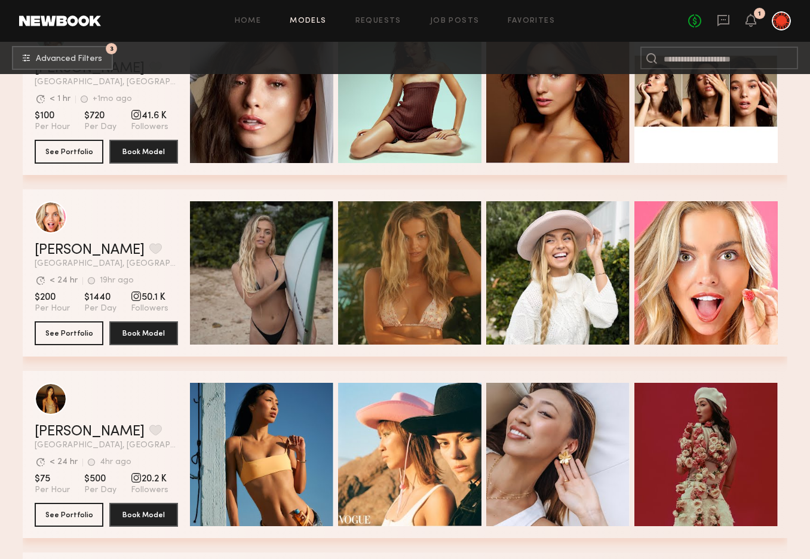
scroll to position [9182, 0]
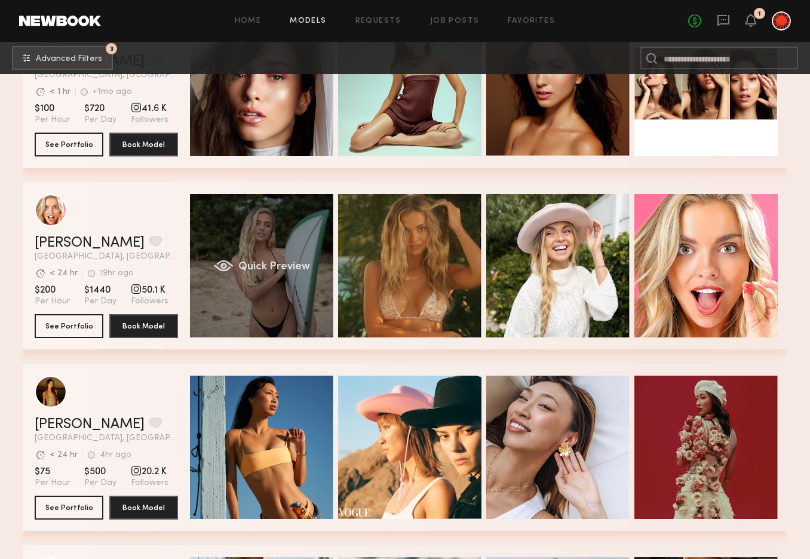
click at [230, 233] on div "Quick Preview" at bounding box center [261, 265] width 143 height 143
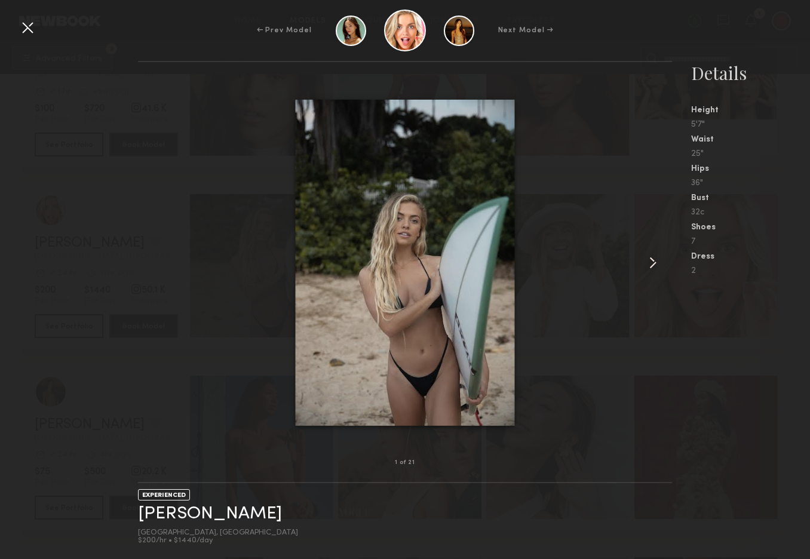
click at [648, 261] on common-icon at bounding box center [653, 262] width 19 height 19
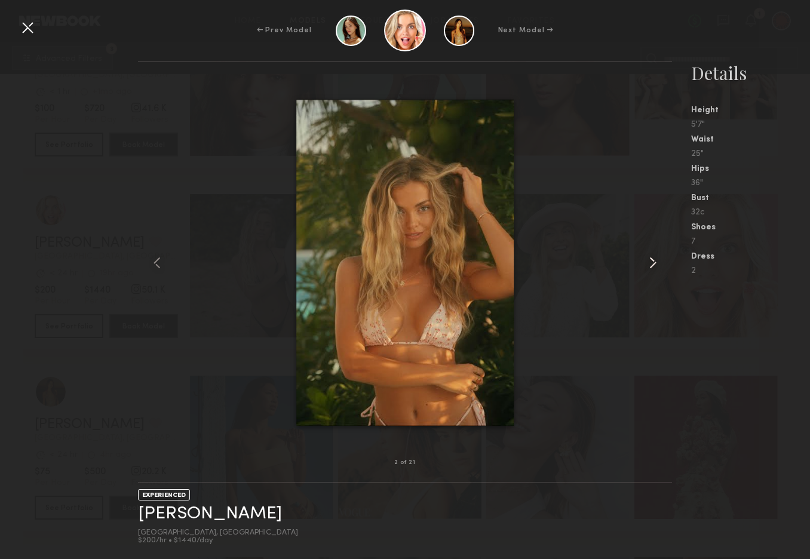
click at [649, 261] on common-icon at bounding box center [653, 262] width 19 height 19
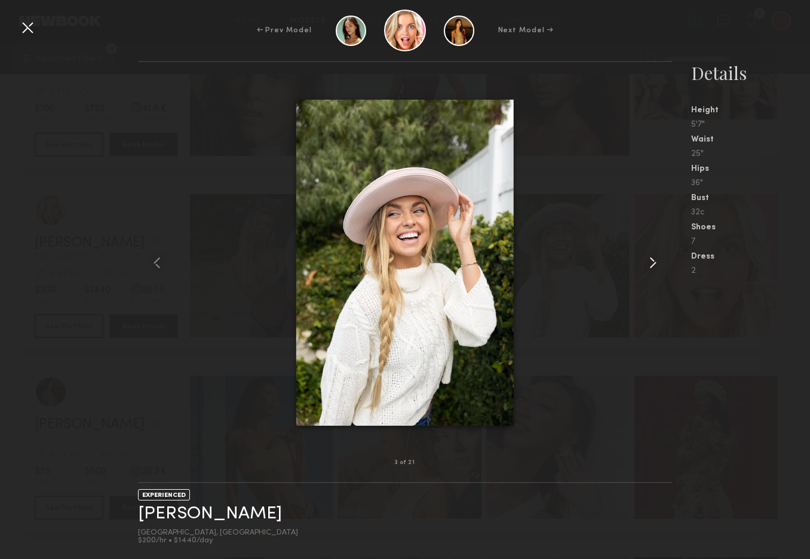
click at [649, 261] on common-icon at bounding box center [653, 262] width 19 height 19
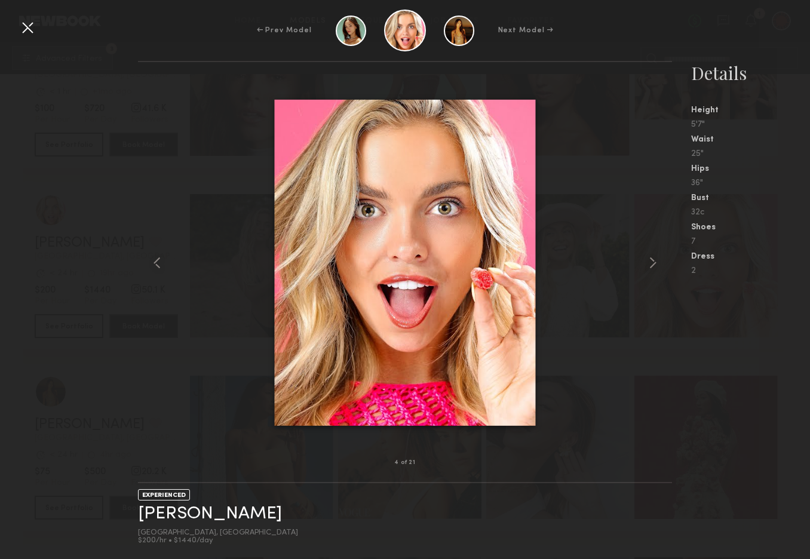
drag, startPoint x: 26, startPoint y: 27, endPoint x: 79, endPoint y: 104, distance: 93.2
click at [26, 27] on div at bounding box center [27, 27] width 19 height 19
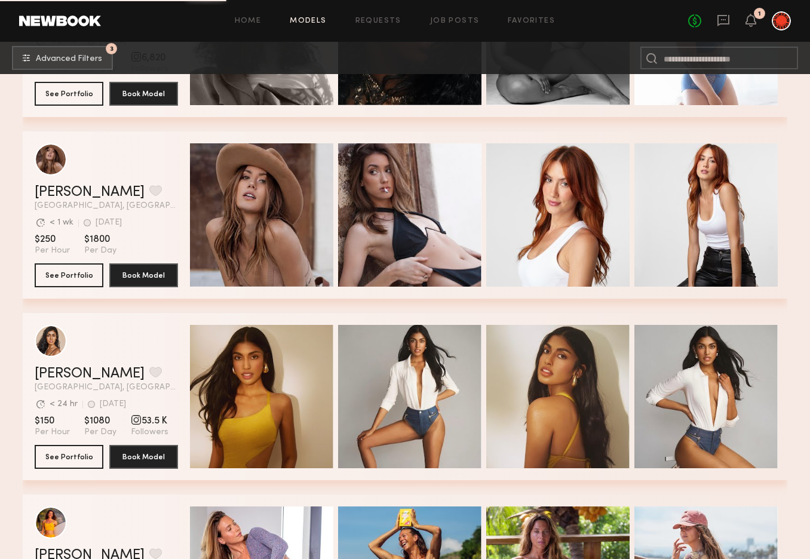
scroll to position [10544, 0]
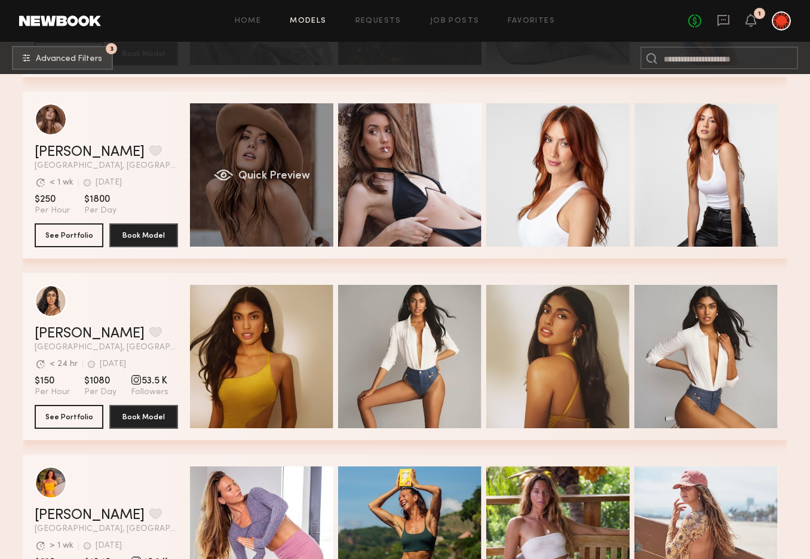
click at [241, 156] on div "Quick Preview" at bounding box center [261, 174] width 143 height 143
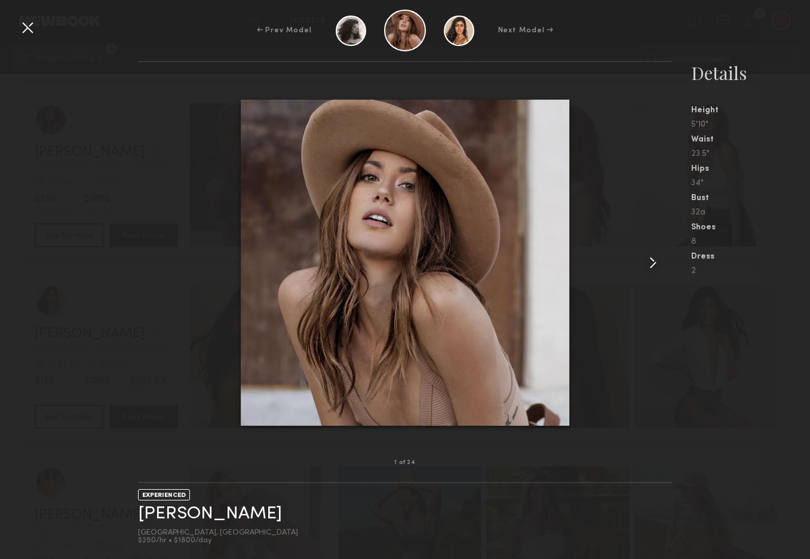
click at [658, 265] on common-icon at bounding box center [653, 262] width 19 height 19
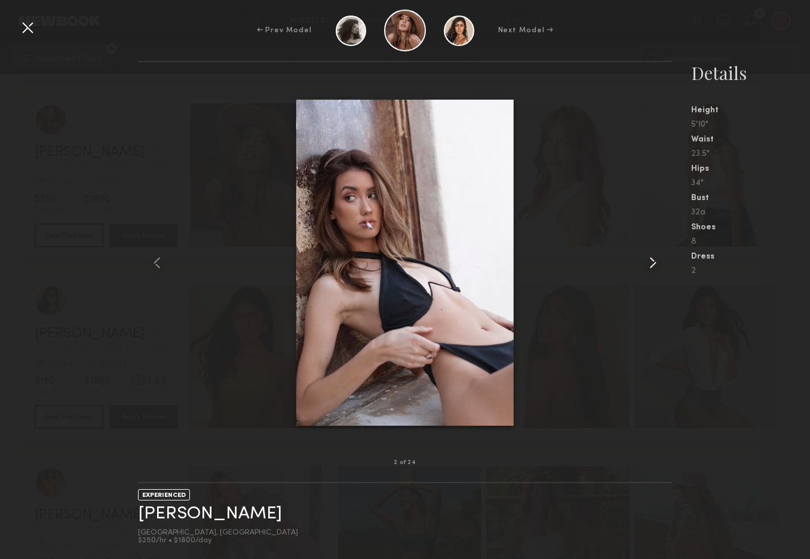
click at [657, 265] on common-icon at bounding box center [653, 262] width 19 height 19
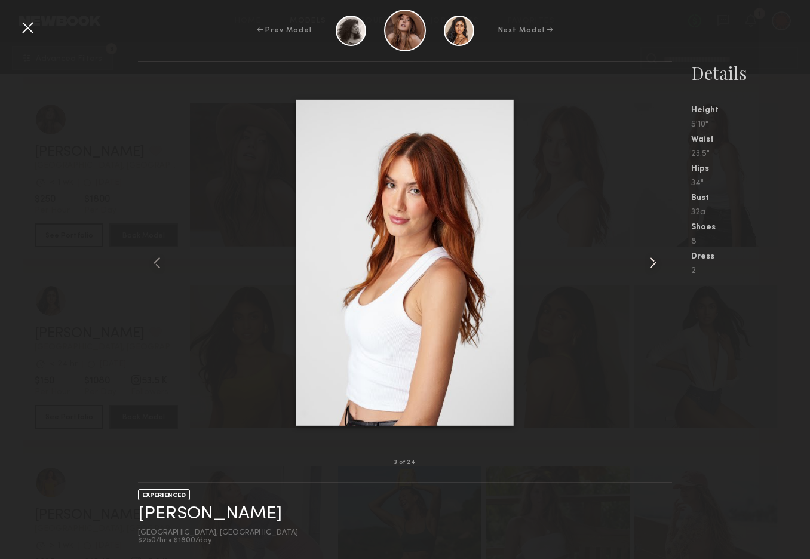
click at [657, 265] on common-icon at bounding box center [653, 262] width 19 height 19
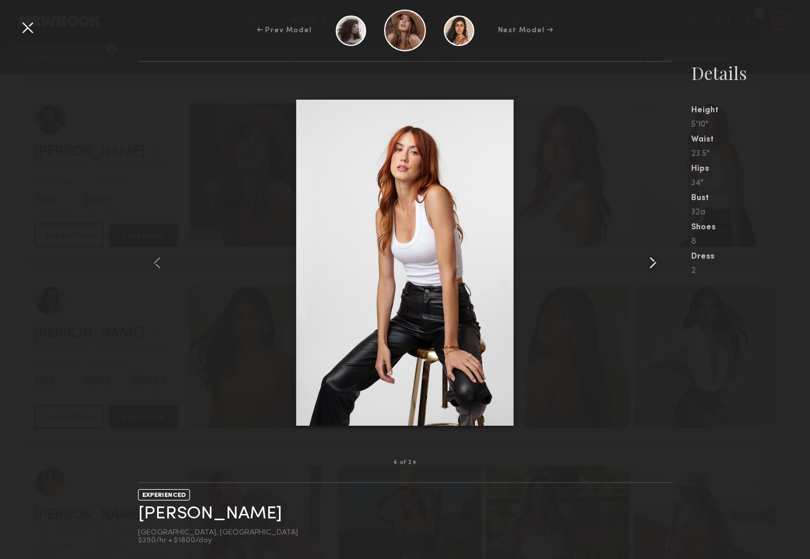
click at [657, 265] on common-icon at bounding box center [653, 262] width 19 height 19
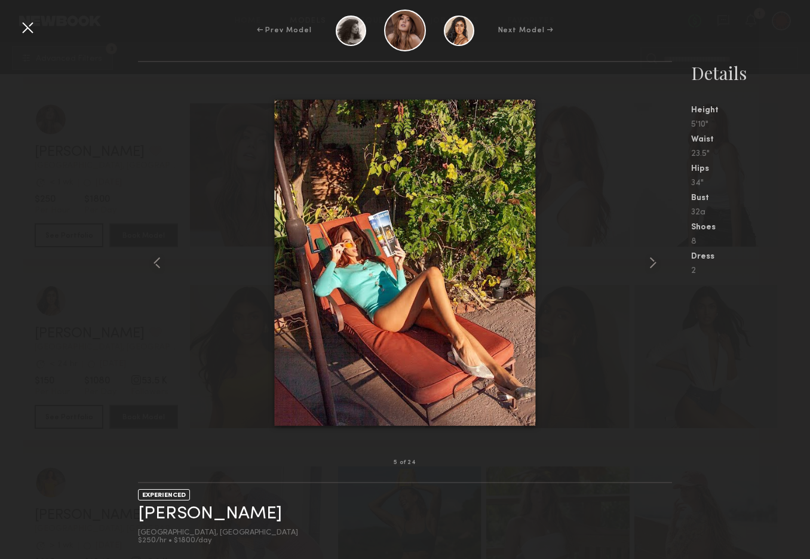
click at [23, 26] on div at bounding box center [27, 27] width 19 height 19
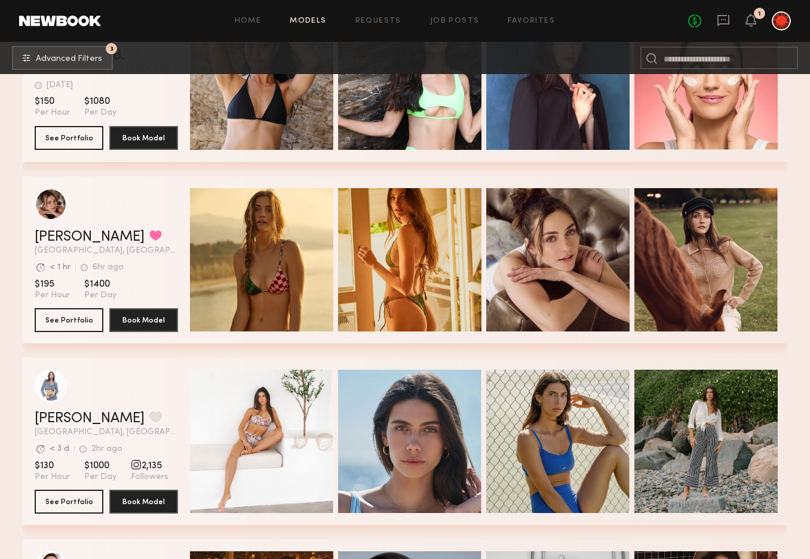
scroll to position [12131, 0]
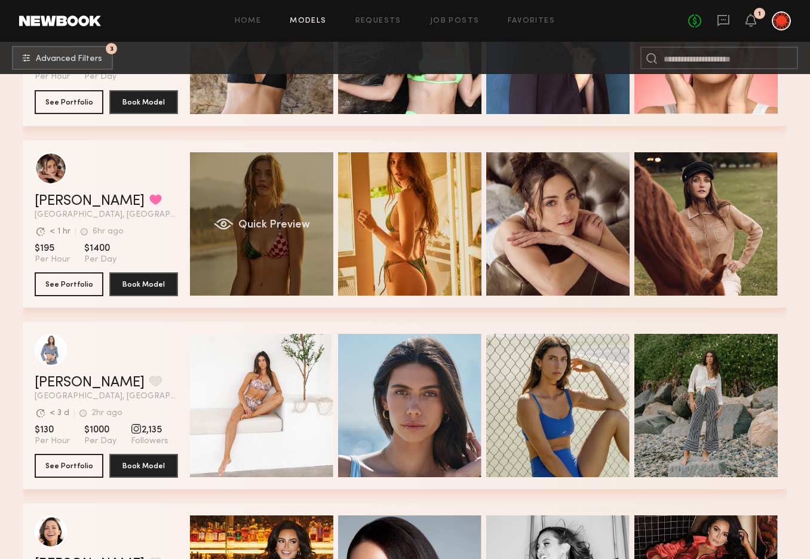
click at [226, 189] on div "Quick Preview" at bounding box center [261, 223] width 143 height 143
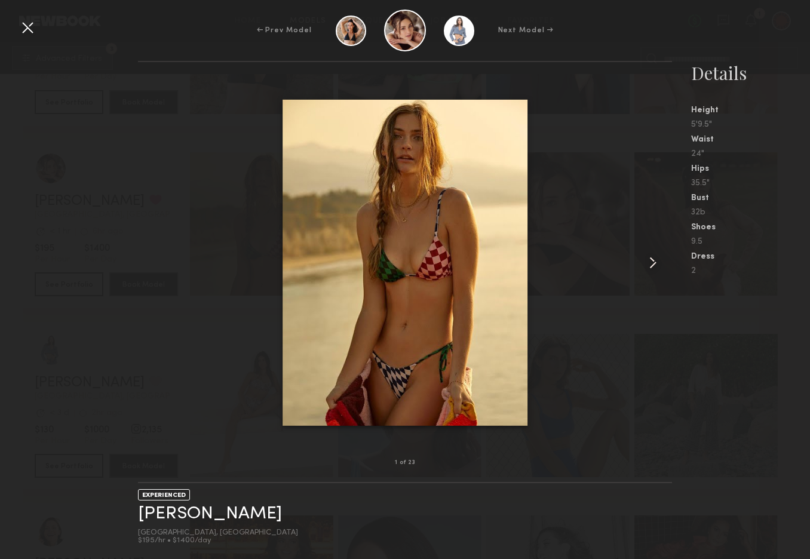
click at [650, 262] on common-icon at bounding box center [653, 262] width 19 height 19
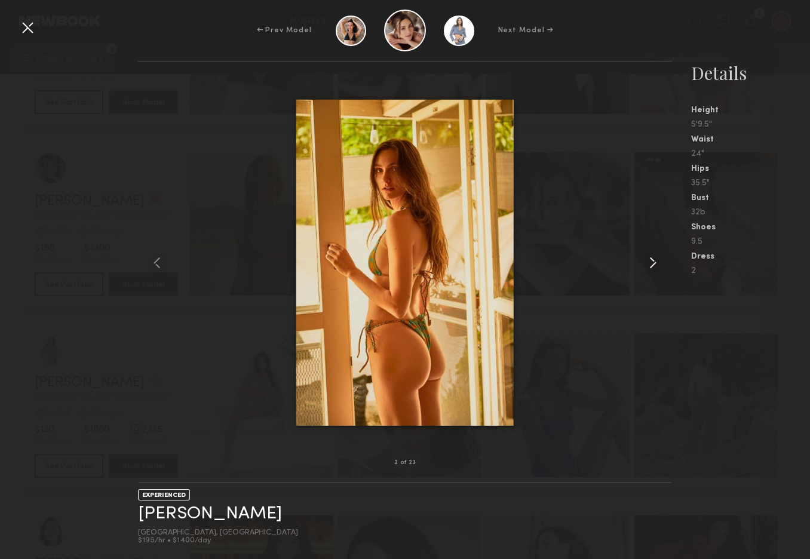
click at [651, 262] on common-icon at bounding box center [653, 262] width 19 height 19
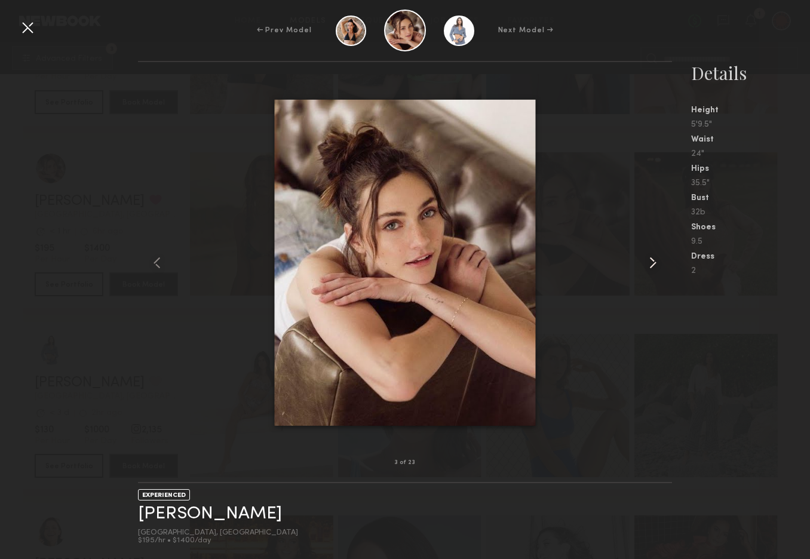
click at [651, 262] on common-icon at bounding box center [653, 262] width 19 height 19
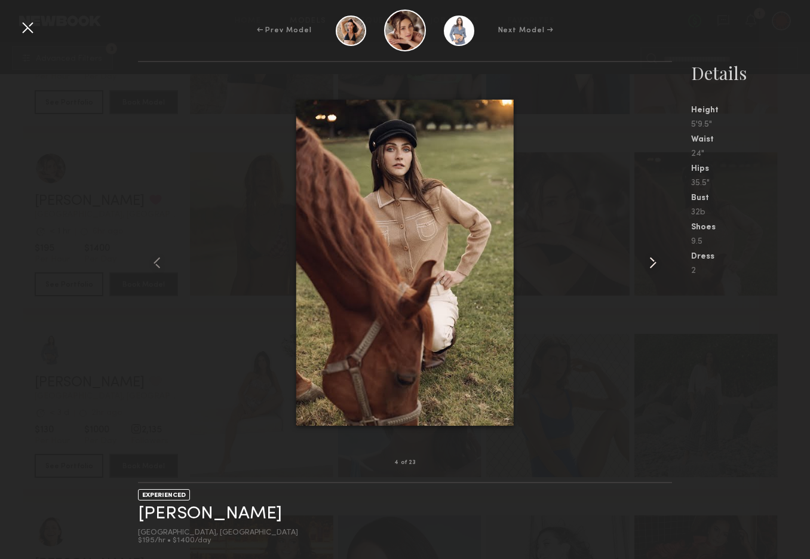
click at [651, 262] on common-icon at bounding box center [653, 262] width 19 height 19
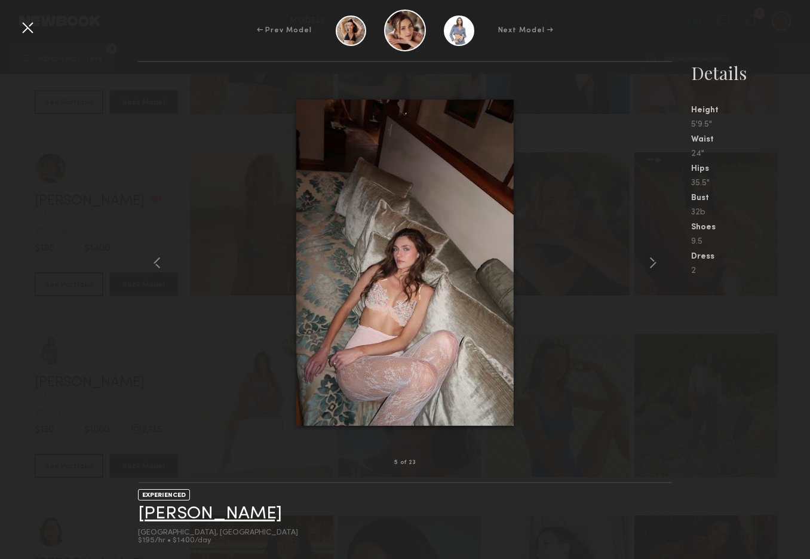
click at [177, 512] on link "[PERSON_NAME]" at bounding box center [210, 514] width 144 height 19
click at [662, 265] on common-icon at bounding box center [653, 262] width 19 height 19
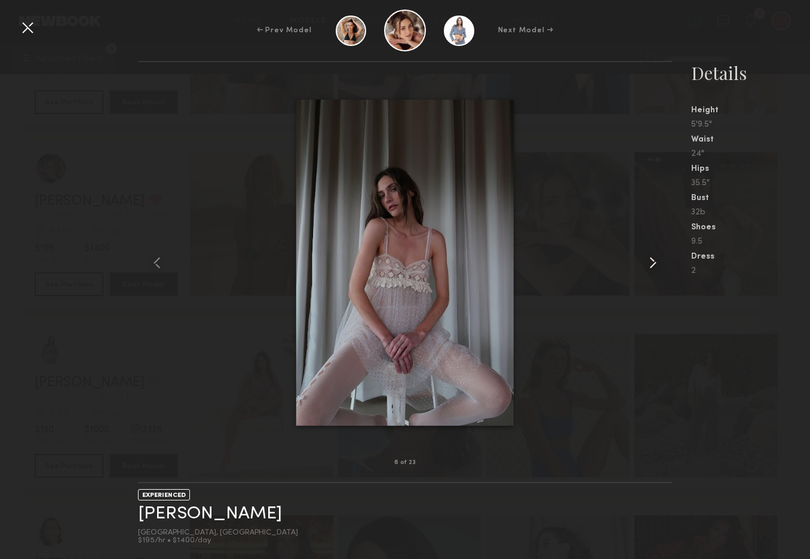
click at [660, 265] on common-icon at bounding box center [653, 262] width 19 height 19
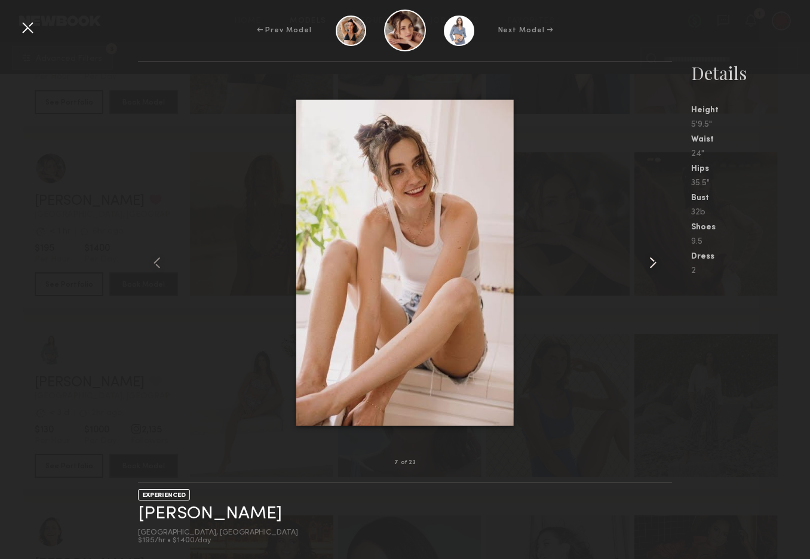
click at [660, 265] on common-icon at bounding box center [653, 262] width 19 height 19
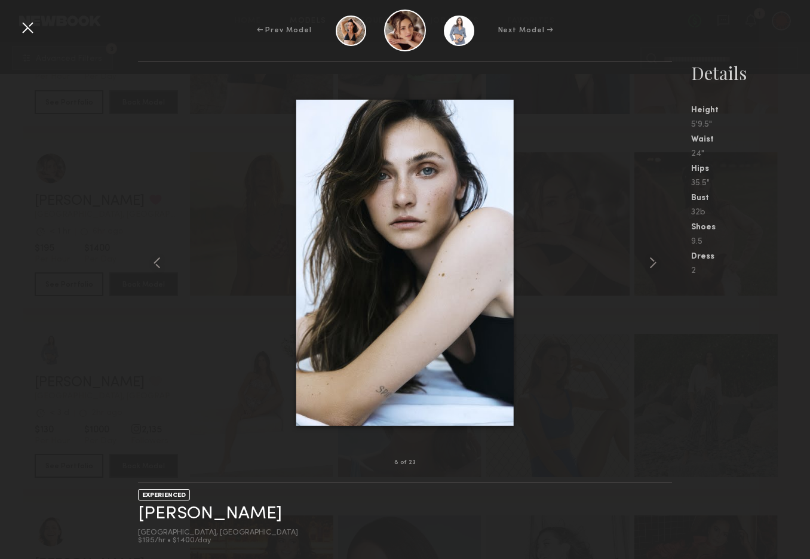
drag, startPoint x: 445, startPoint y: 231, endPoint x: 512, endPoint y: 4, distance: 236.6
click at [0, 0] on div "← Prev Model Next Model → 8 of 23 EXPERIENCED Emily H. Los Angeles, CA $195/hr …" at bounding box center [405, 279] width 810 height 559
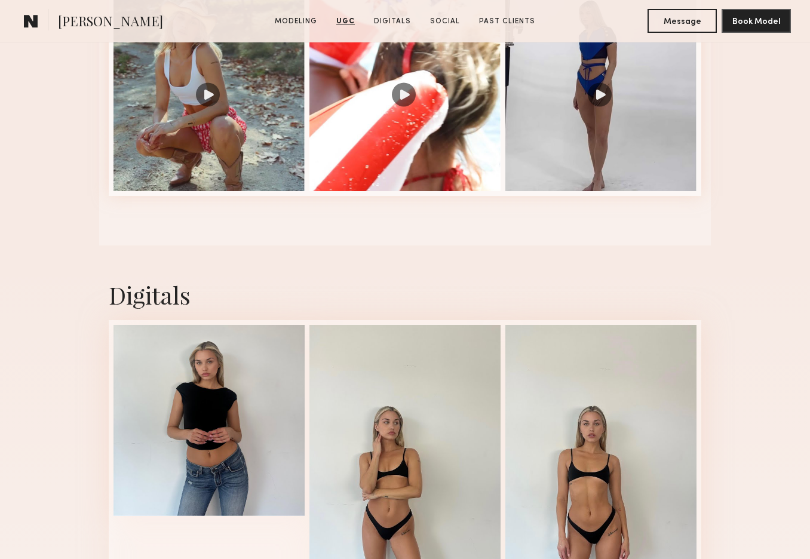
scroll to position [1995, 0]
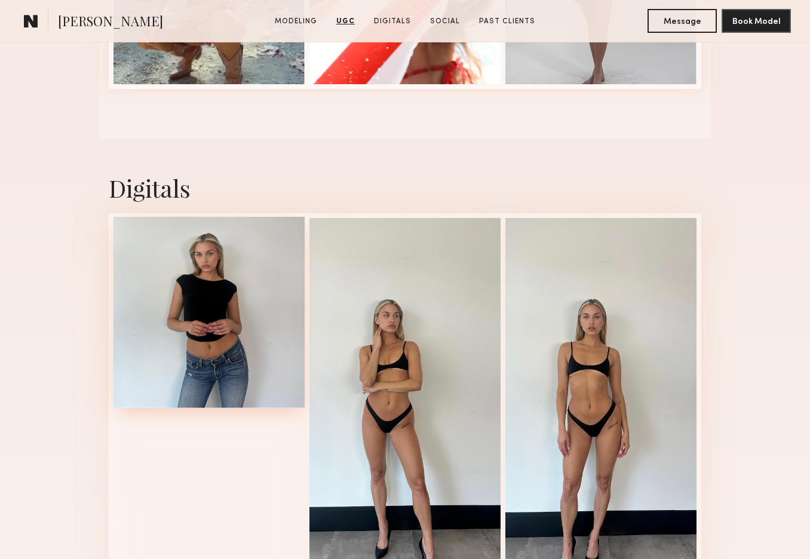
click at [171, 305] on div at bounding box center [209, 312] width 191 height 191
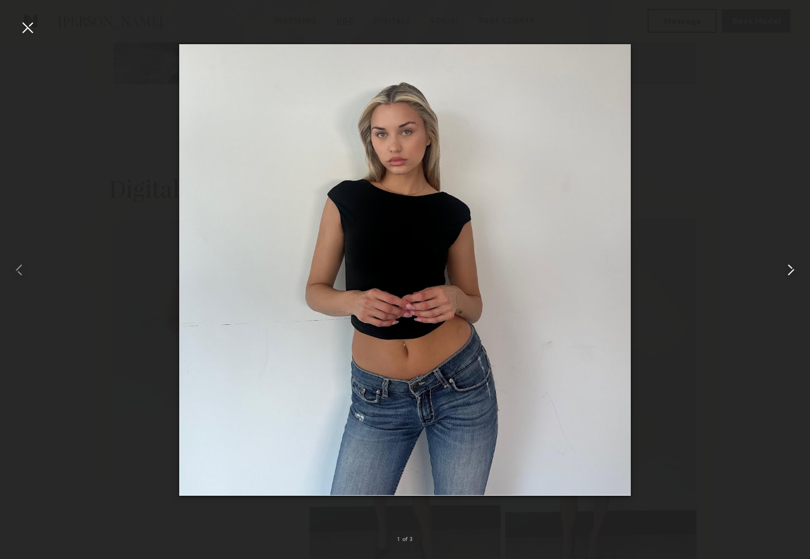
click at [785, 271] on common-icon at bounding box center [791, 270] width 19 height 19
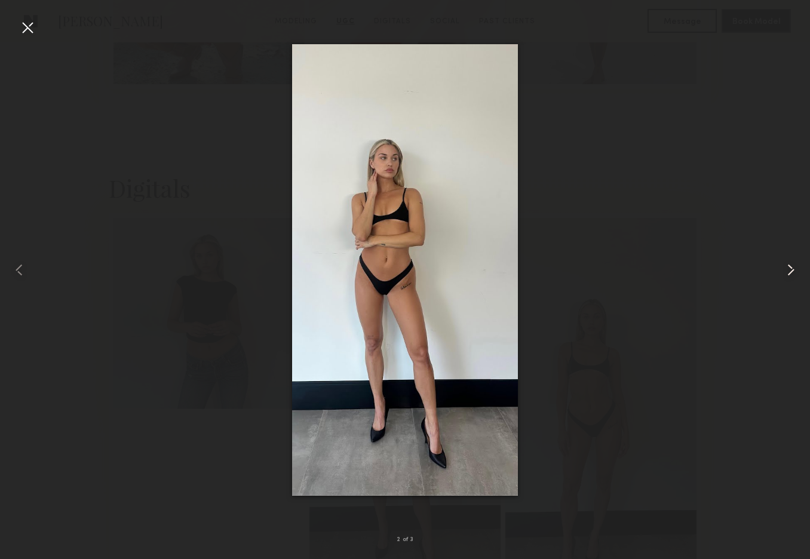
click at [785, 271] on common-icon at bounding box center [791, 270] width 19 height 19
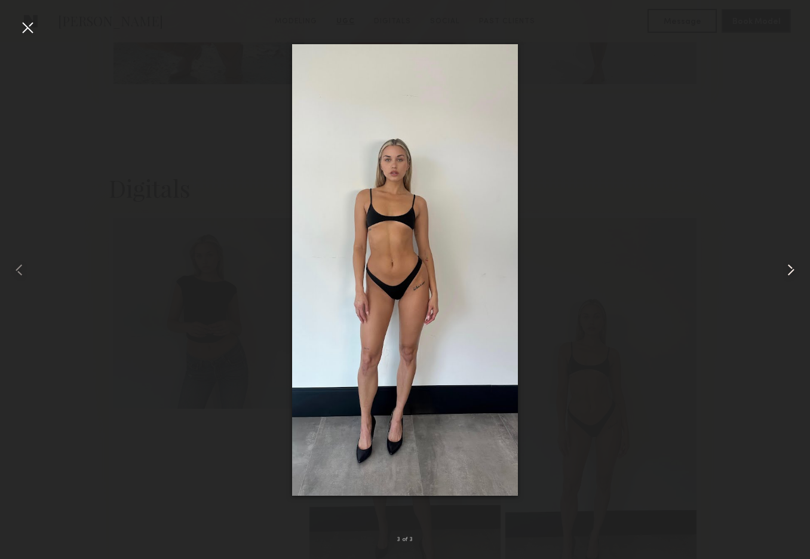
click at [785, 271] on common-icon at bounding box center [791, 270] width 19 height 19
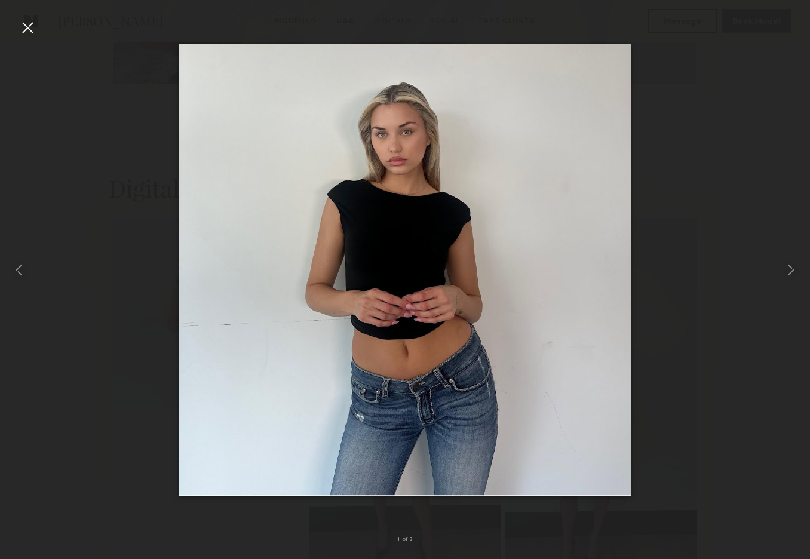
click at [30, 31] on div at bounding box center [27, 27] width 19 height 19
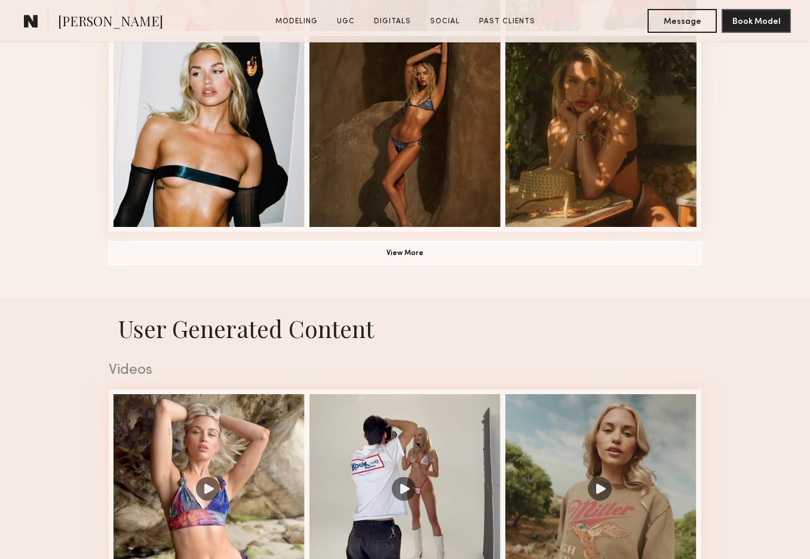
scroll to position [1234, 0]
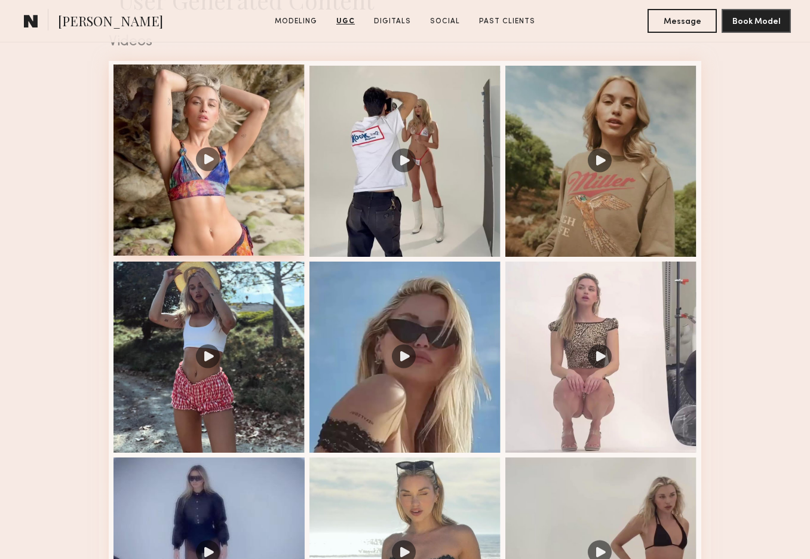
click at [221, 164] on div at bounding box center [209, 160] width 191 height 191
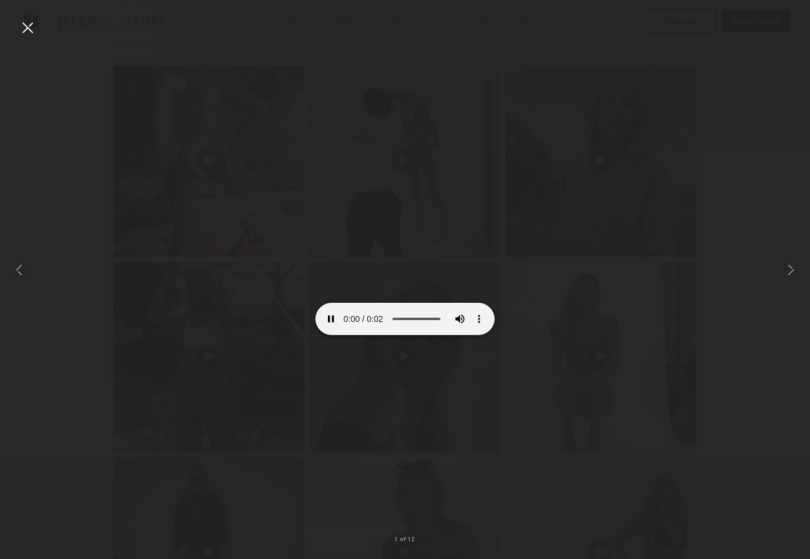
click at [363, 264] on video at bounding box center [405, 291] width 179 height 90
click at [790, 266] on common-icon at bounding box center [791, 270] width 19 height 19
click at [794, 271] on common-icon at bounding box center [791, 270] width 19 height 19
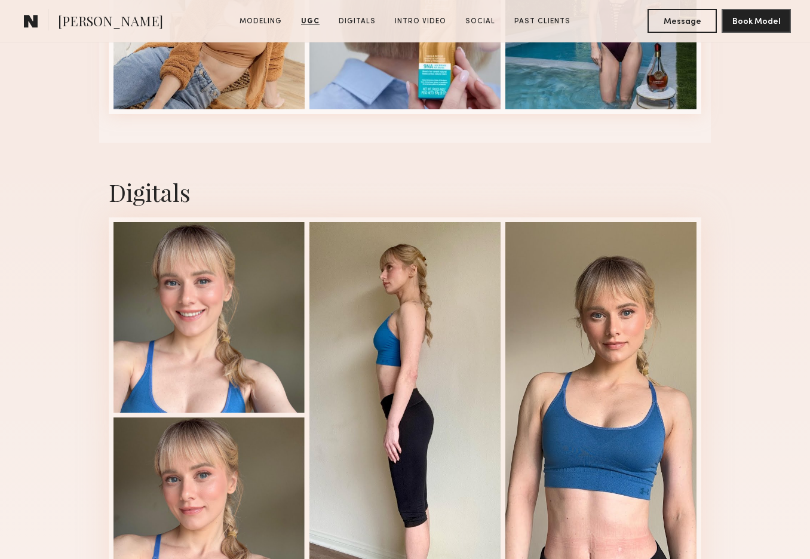
scroll to position [2824, 0]
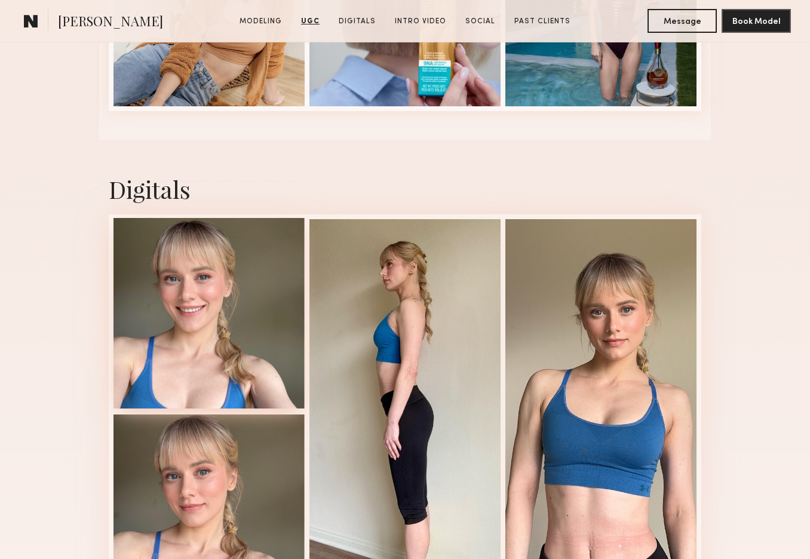
click at [169, 286] on div at bounding box center [209, 313] width 191 height 191
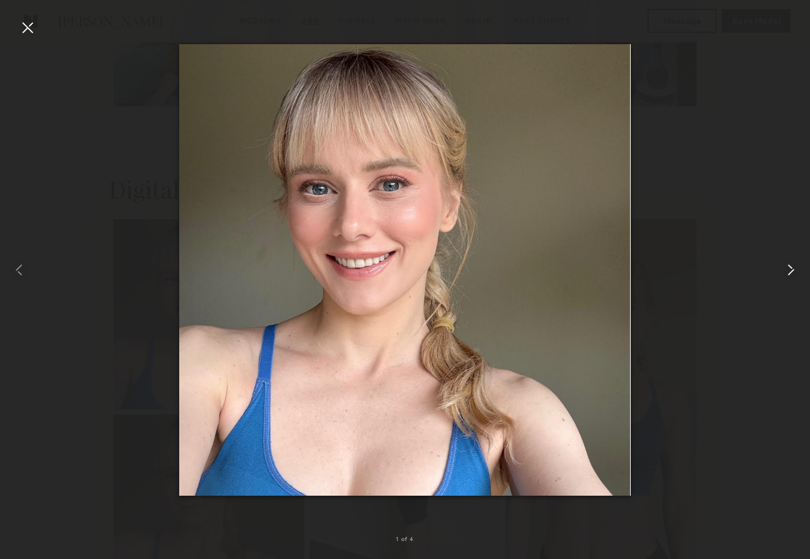
click at [790, 267] on common-icon at bounding box center [791, 270] width 19 height 19
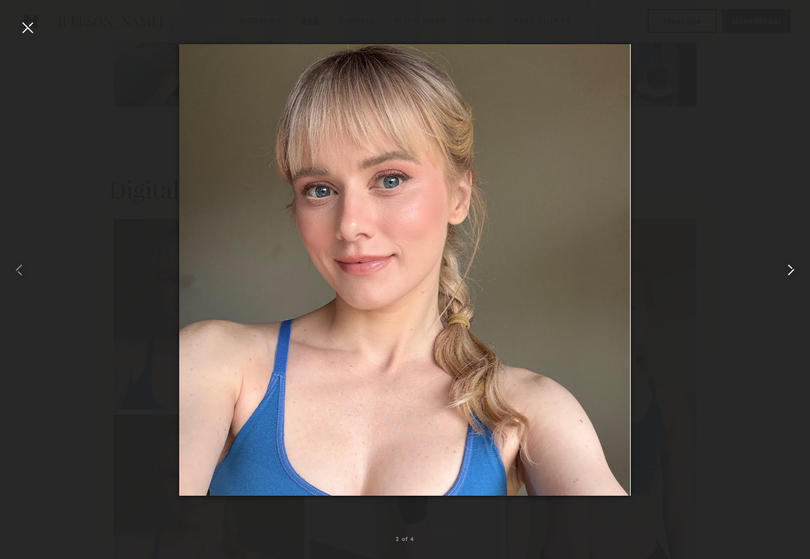
click at [790, 267] on common-icon at bounding box center [791, 270] width 19 height 19
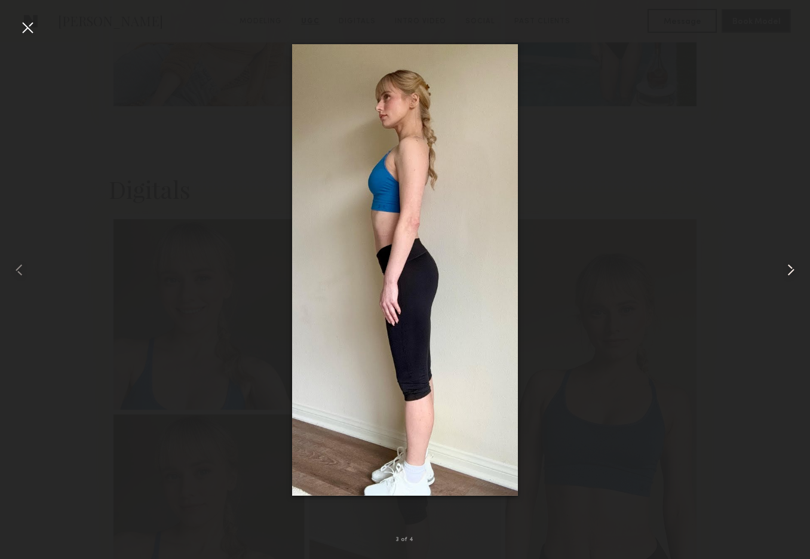
click at [790, 267] on common-icon at bounding box center [791, 270] width 19 height 19
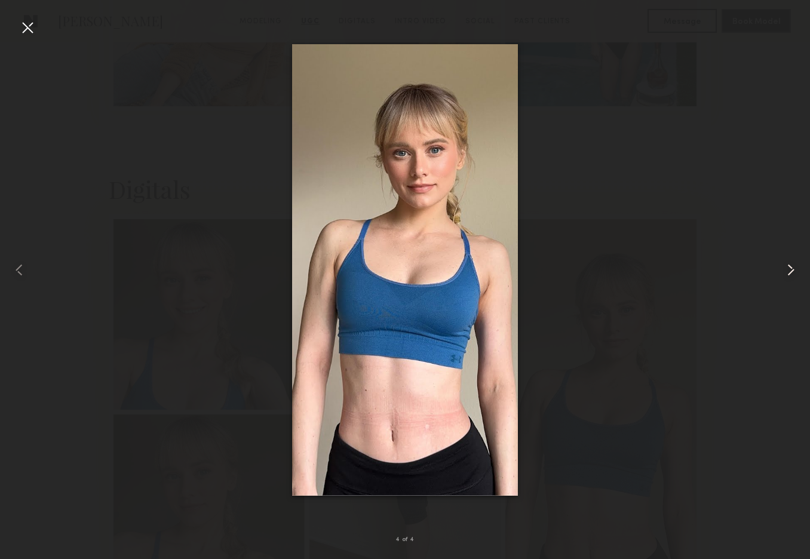
click at [790, 267] on common-icon at bounding box center [791, 270] width 19 height 19
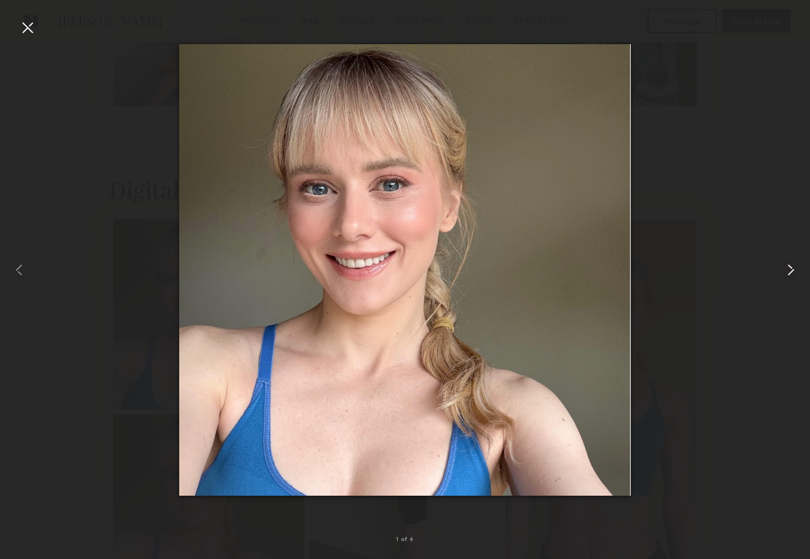
click at [790, 267] on common-icon at bounding box center [791, 270] width 19 height 19
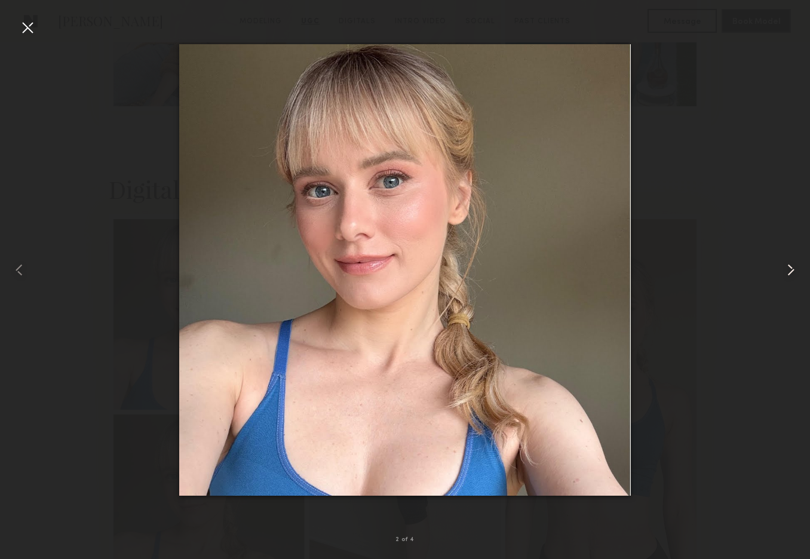
click at [790, 267] on common-icon at bounding box center [791, 270] width 19 height 19
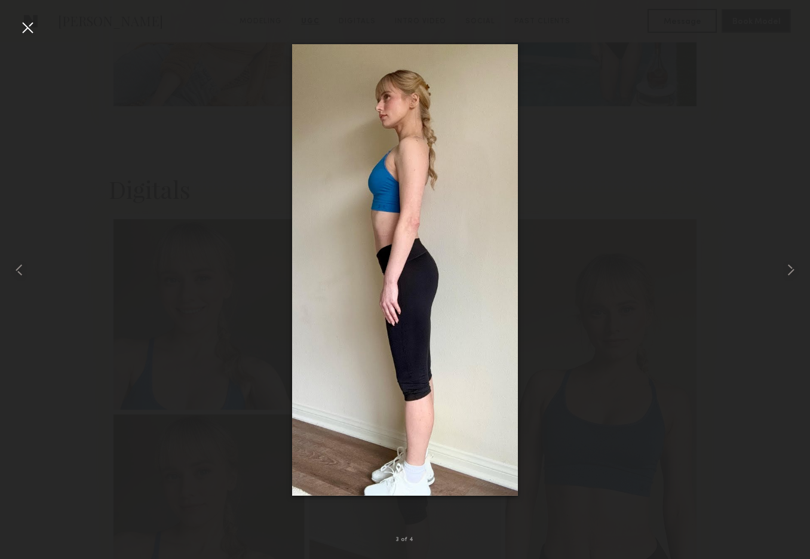
click at [20, 27] on div at bounding box center [27, 27] width 19 height 19
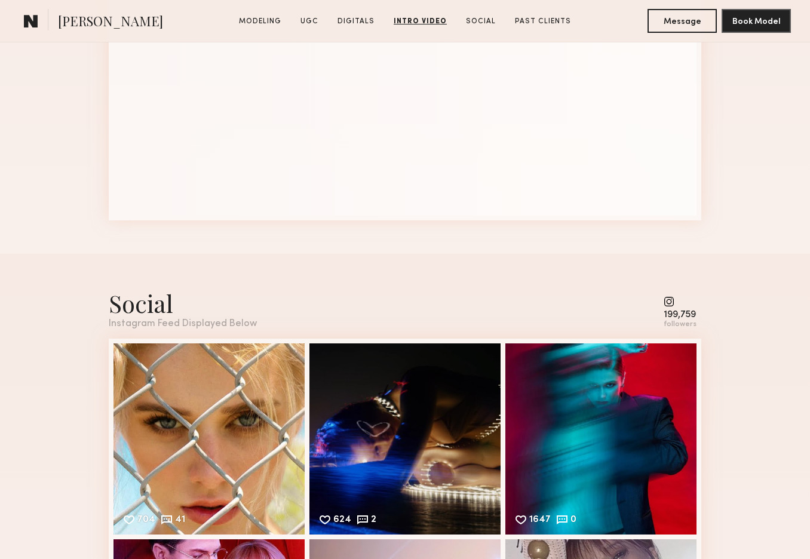
scroll to position [3661, 0]
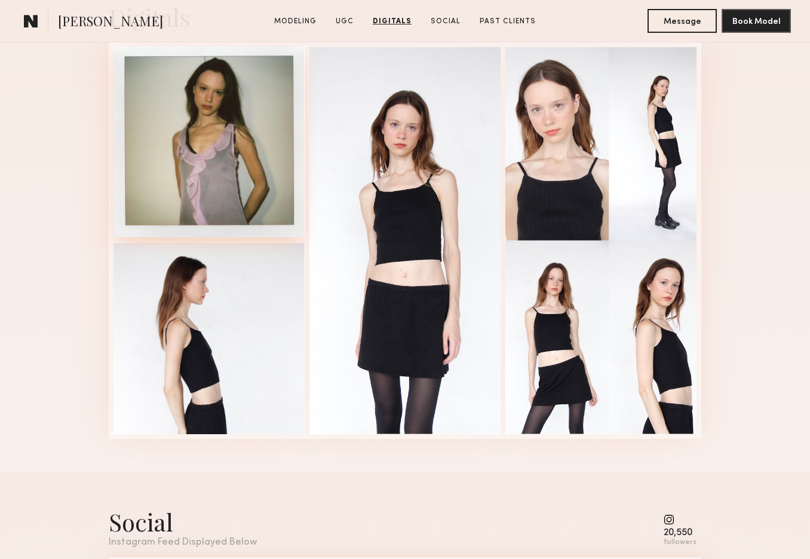
scroll to position [2211, 0]
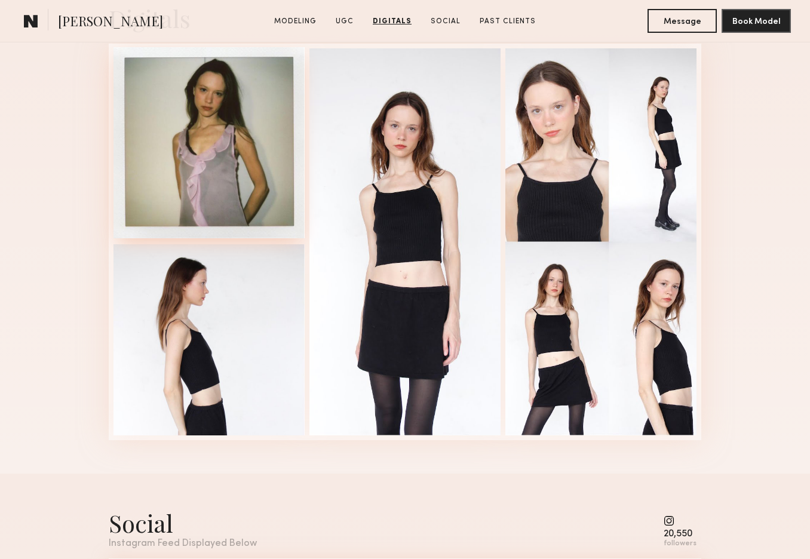
click at [214, 187] on div at bounding box center [209, 142] width 191 height 191
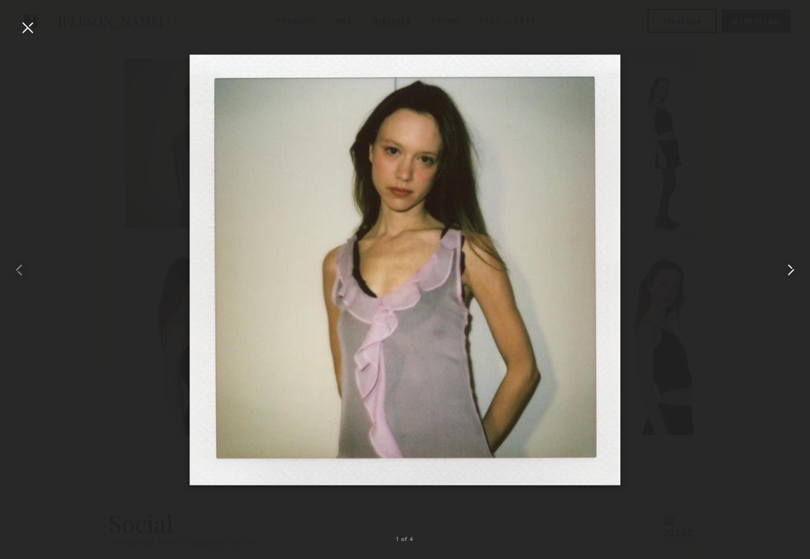
click at [790, 268] on common-icon at bounding box center [791, 270] width 19 height 19
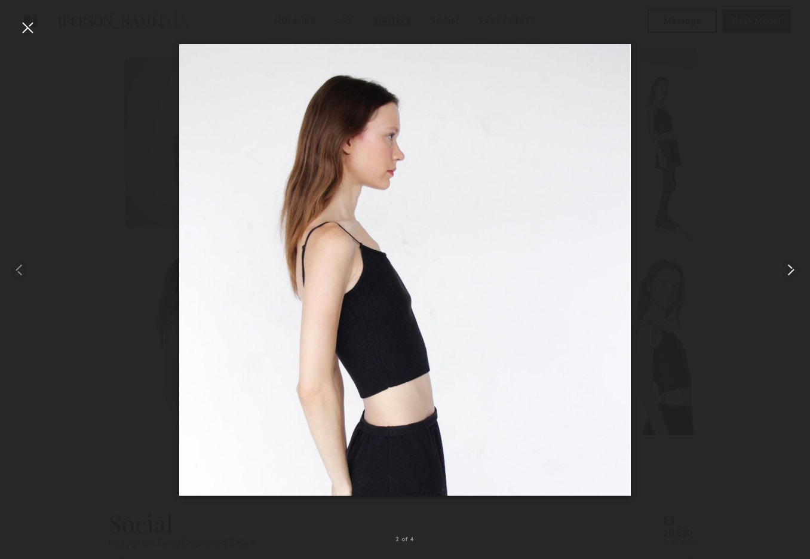
click at [791, 268] on common-icon at bounding box center [791, 270] width 19 height 19
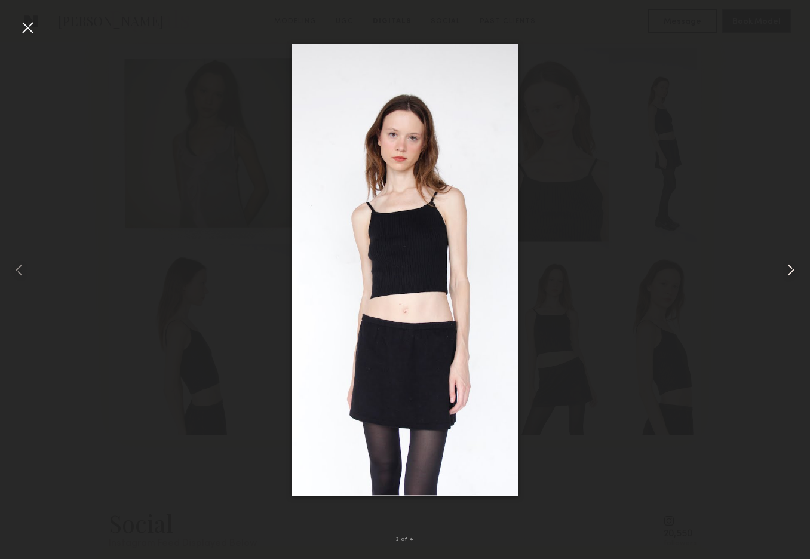
click at [791, 268] on common-icon at bounding box center [791, 270] width 19 height 19
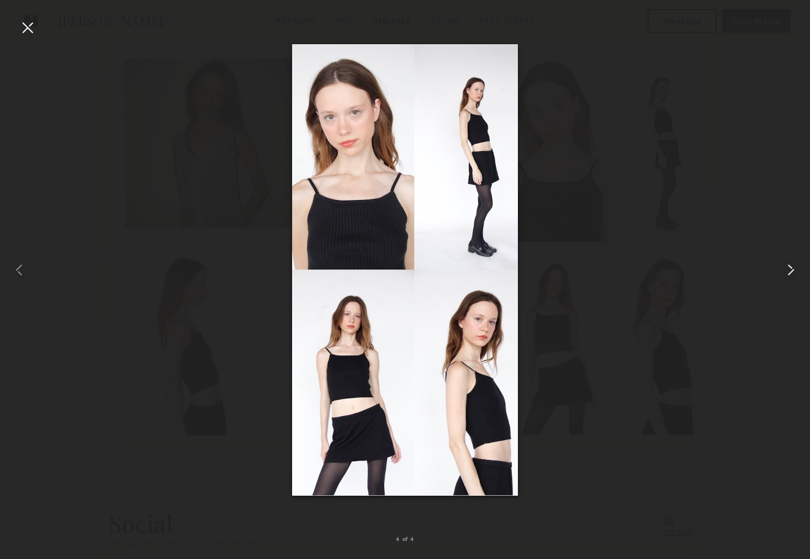
click at [791, 268] on common-icon at bounding box center [791, 270] width 19 height 19
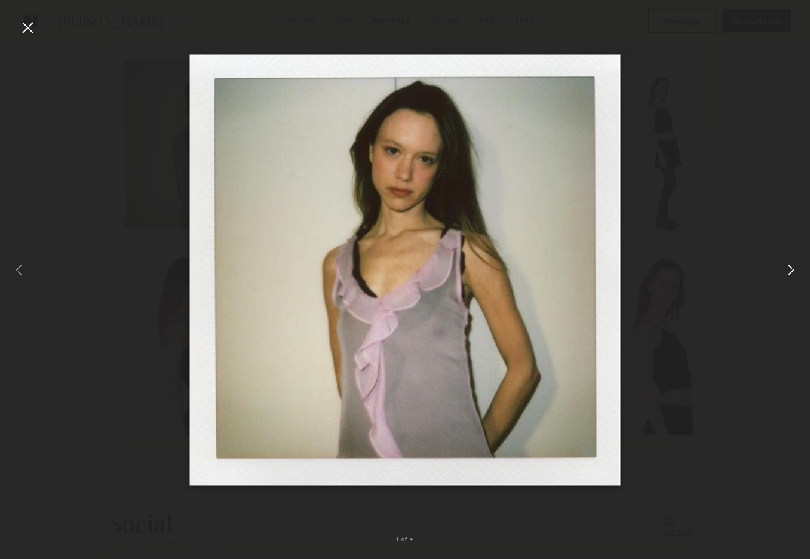
click at [791, 268] on common-icon at bounding box center [791, 270] width 19 height 19
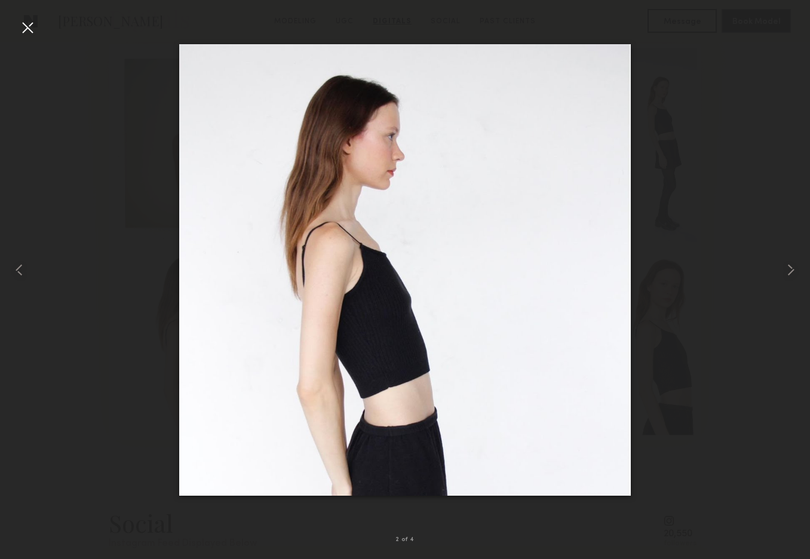
click at [22, 25] on div at bounding box center [27, 27] width 19 height 19
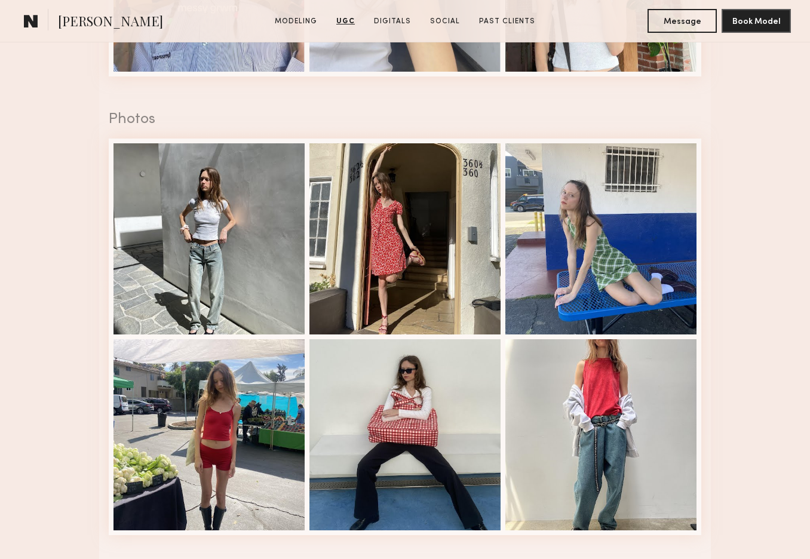
scroll to position [1609, 0]
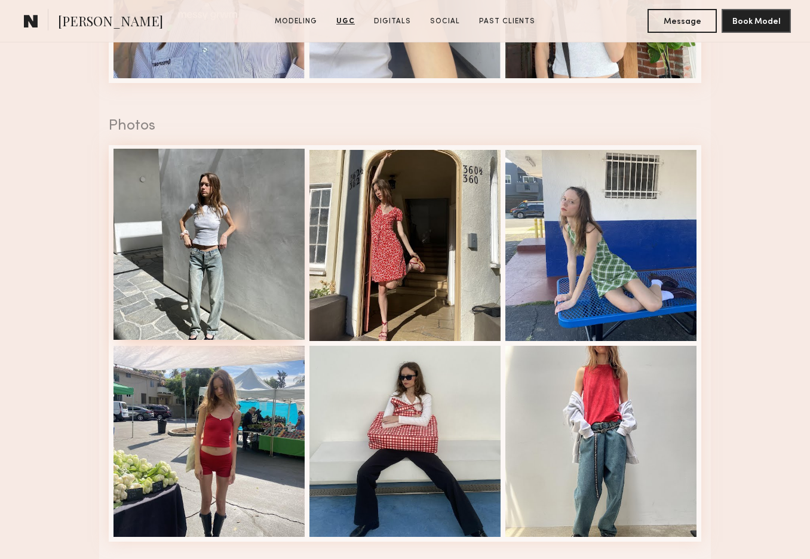
click at [223, 250] on div at bounding box center [209, 244] width 191 height 191
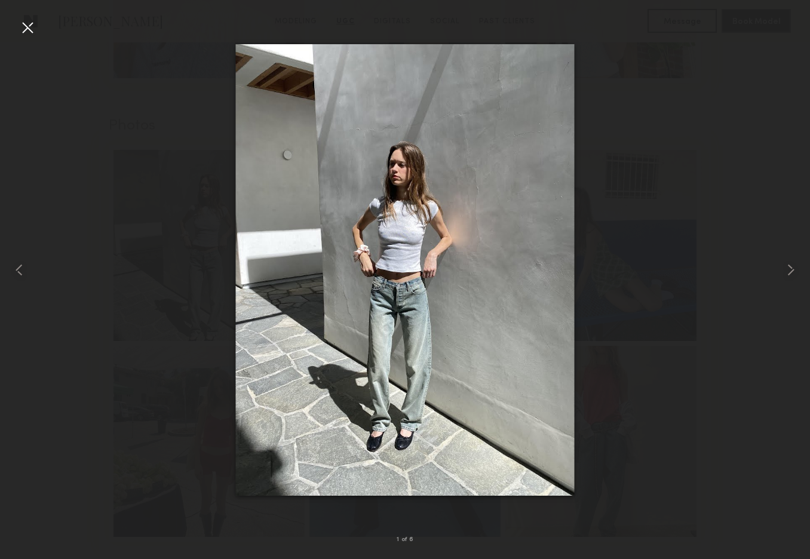
click at [25, 27] on div at bounding box center [27, 27] width 19 height 19
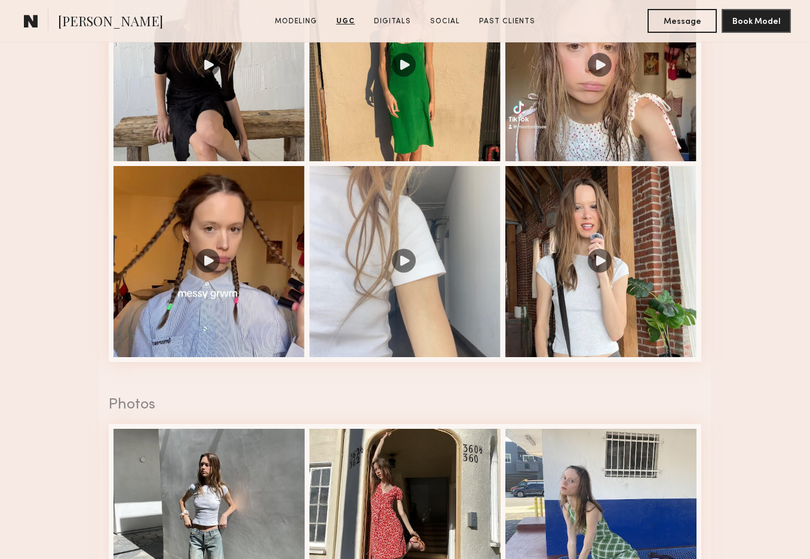
scroll to position [1328, 0]
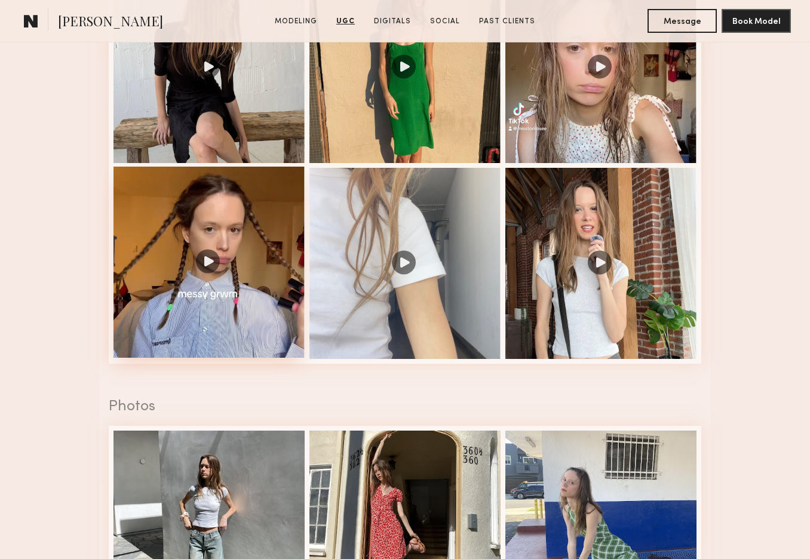
click at [213, 262] on div at bounding box center [209, 262] width 191 height 191
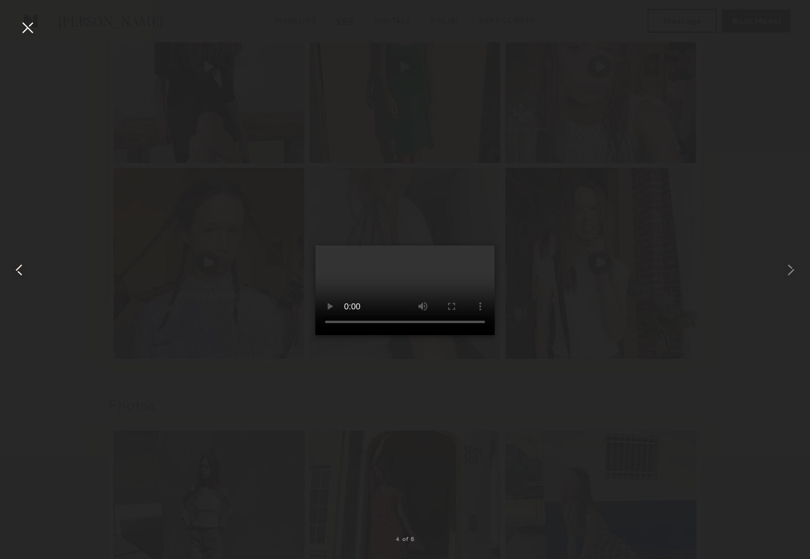
click at [19, 268] on common-icon at bounding box center [19, 270] width 19 height 19
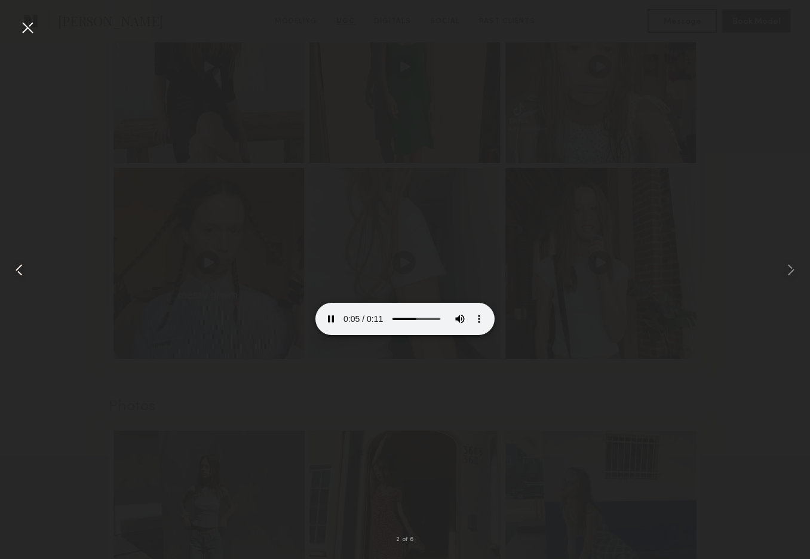
click at [19, 268] on common-icon at bounding box center [19, 270] width 19 height 19
click at [26, 31] on div at bounding box center [27, 27] width 19 height 19
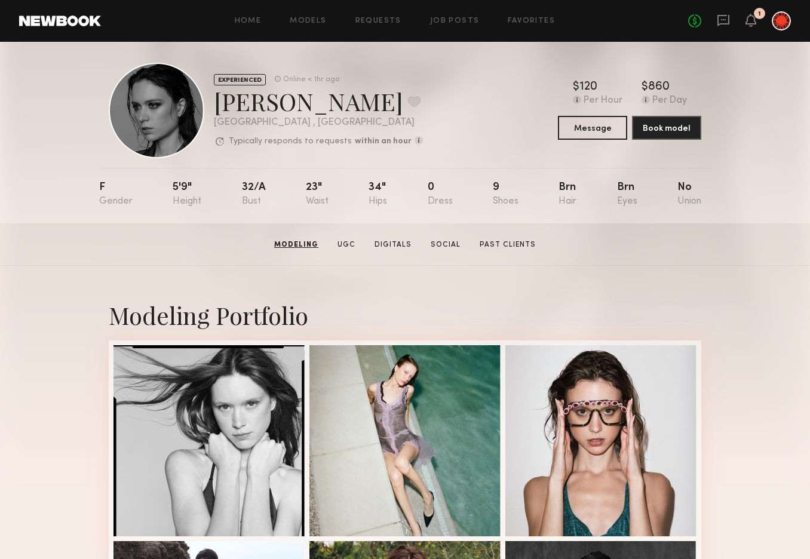
scroll to position [0, 0]
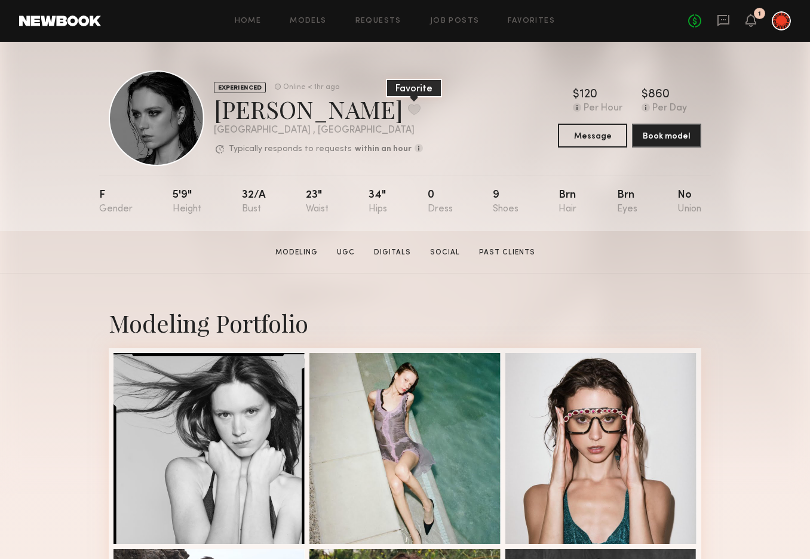
click at [408, 111] on button at bounding box center [414, 109] width 13 height 11
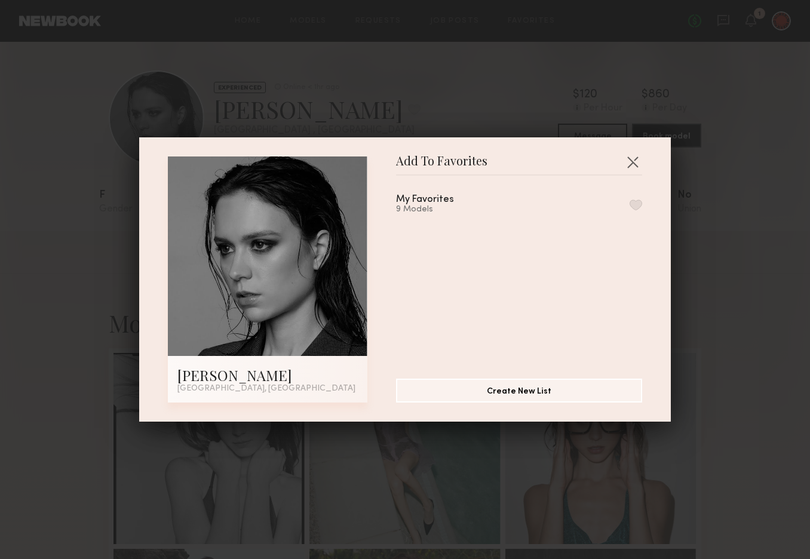
drag, startPoint x: 638, startPoint y: 200, endPoint x: 653, endPoint y: 195, distance: 15.9
click at [638, 201] on button "button" at bounding box center [636, 205] width 13 height 11
click at [635, 158] on button "button" at bounding box center [632, 161] width 19 height 19
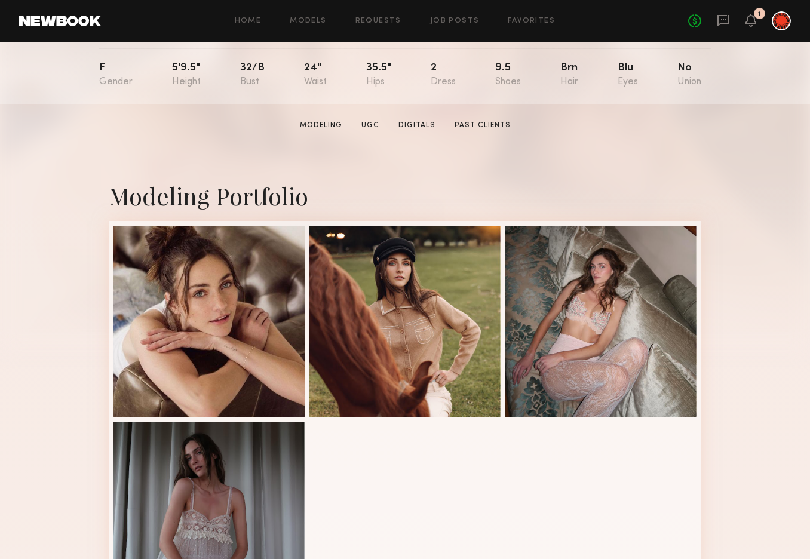
scroll to position [177, 0]
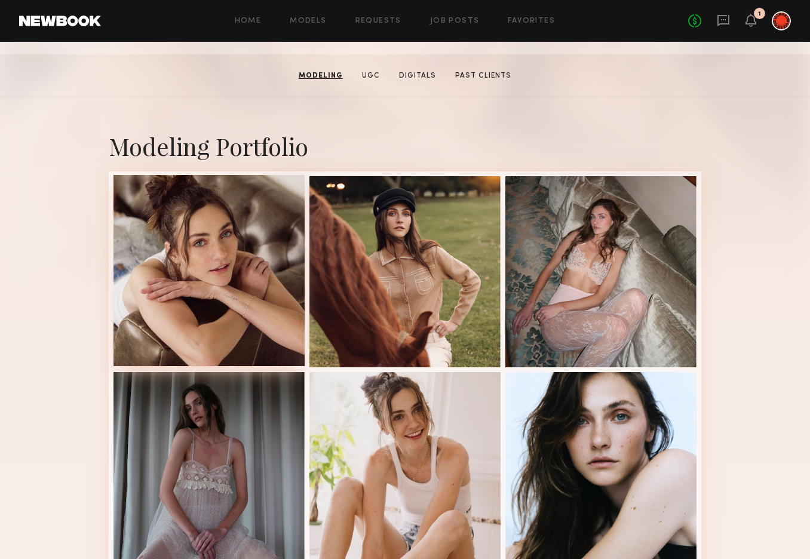
click at [168, 304] on div at bounding box center [209, 270] width 191 height 191
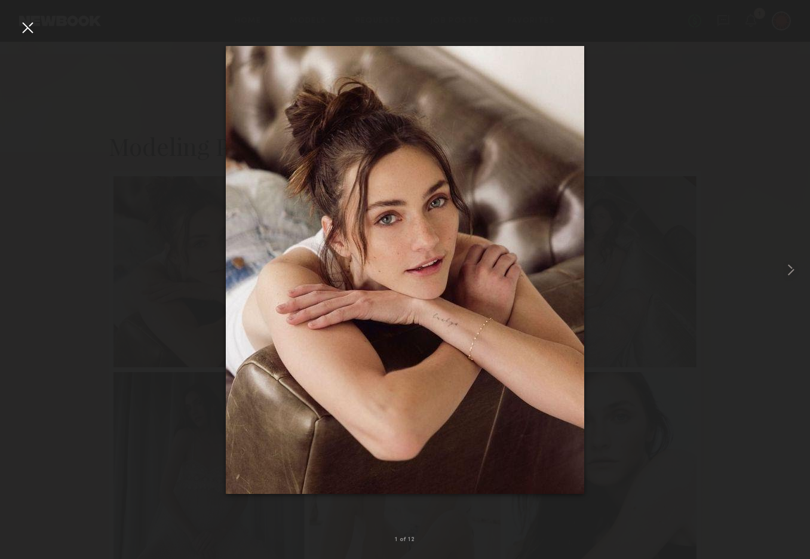
drag, startPoint x: 443, startPoint y: 344, endPoint x: 380, endPoint y: 16, distance: 333.6
click at [0, 0] on nb-gallery-light "1 of 12" at bounding box center [405, 279] width 810 height 559
